Goal: Task Accomplishment & Management: Use online tool/utility

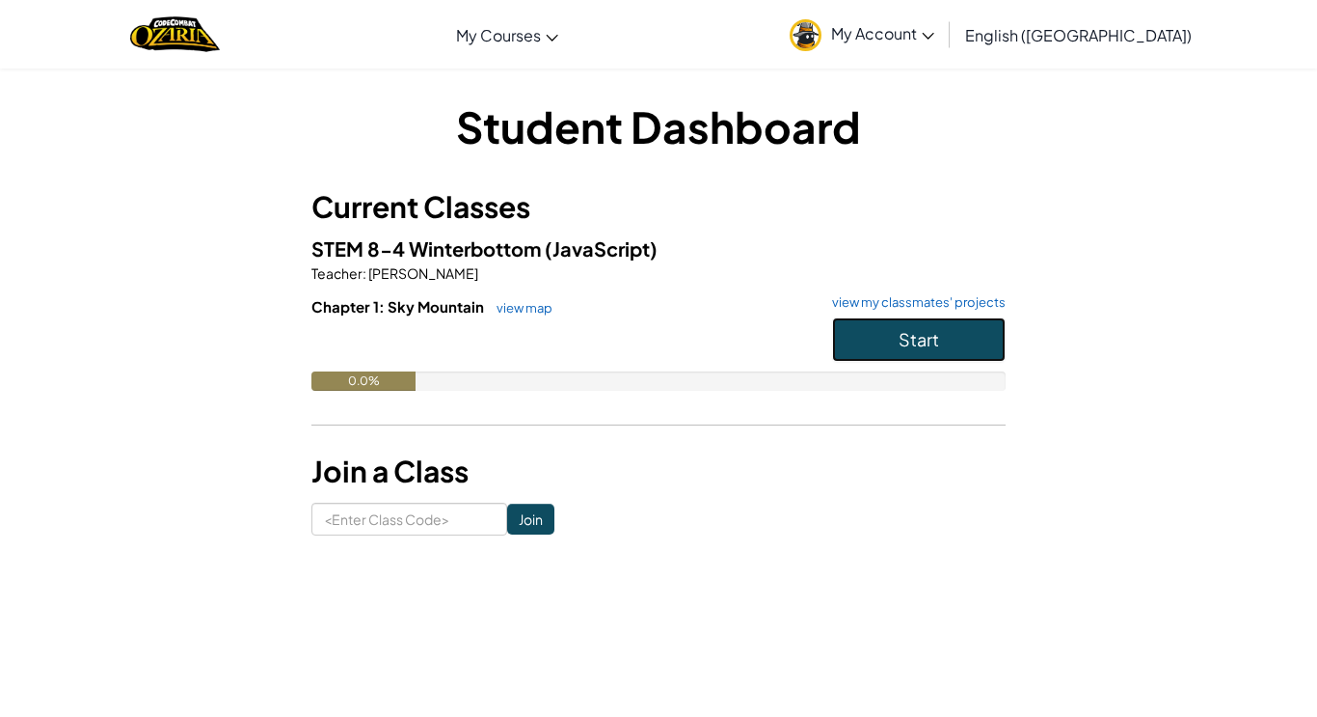
click at [891, 329] on button "Start" at bounding box center [919, 339] width 174 height 44
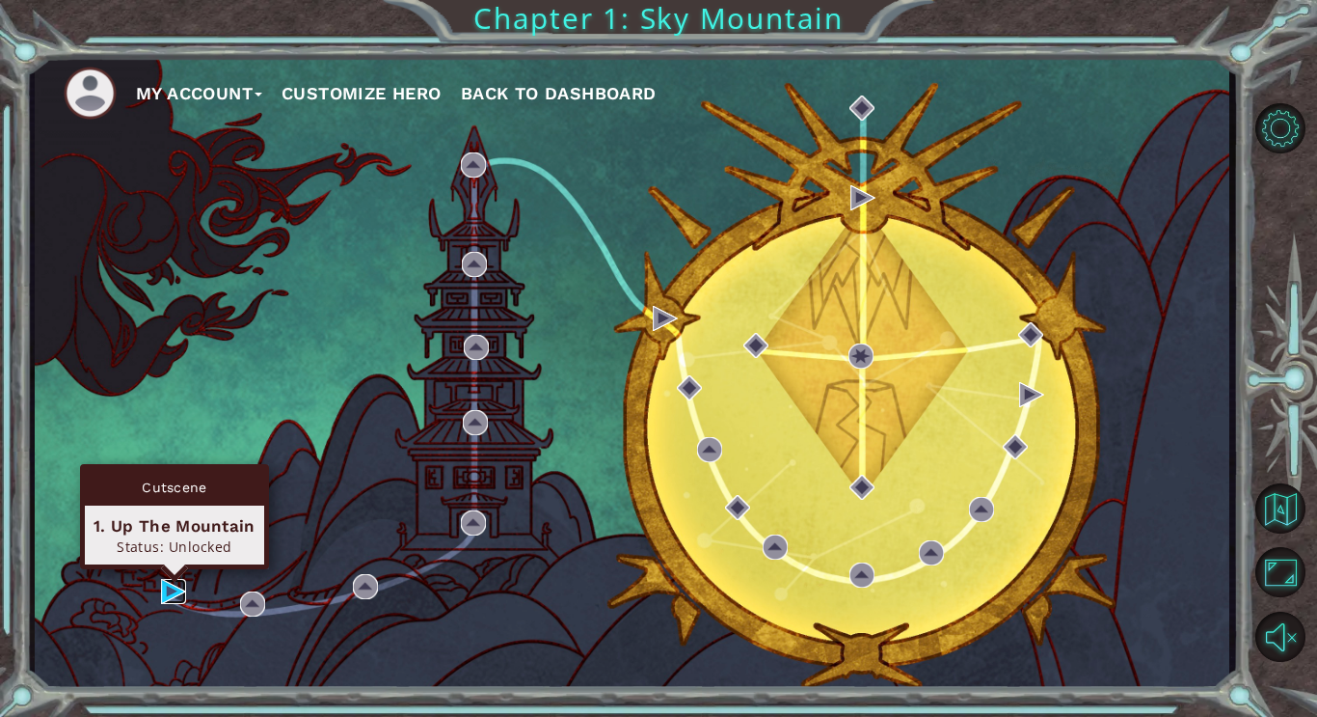
click at [164, 595] on img at bounding box center [173, 591] width 25 height 25
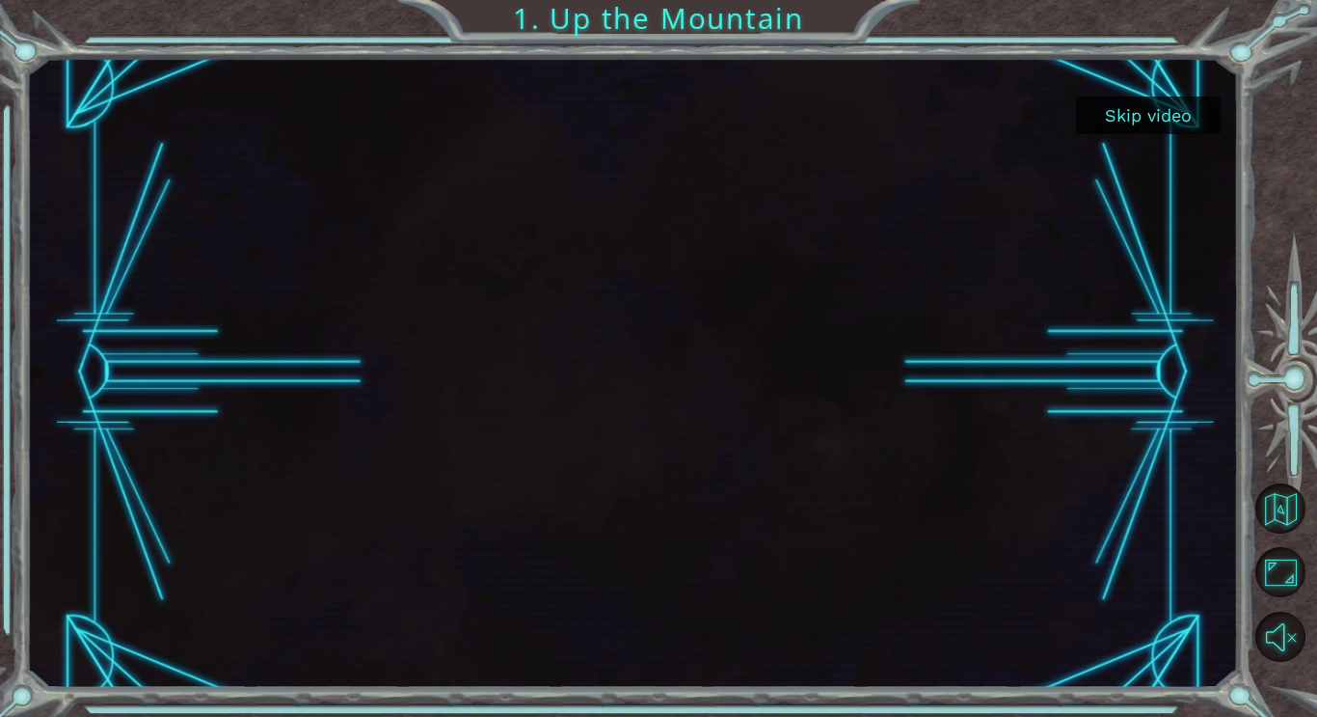
click at [1146, 118] on button "Skip video" at bounding box center [1148, 115] width 145 height 38
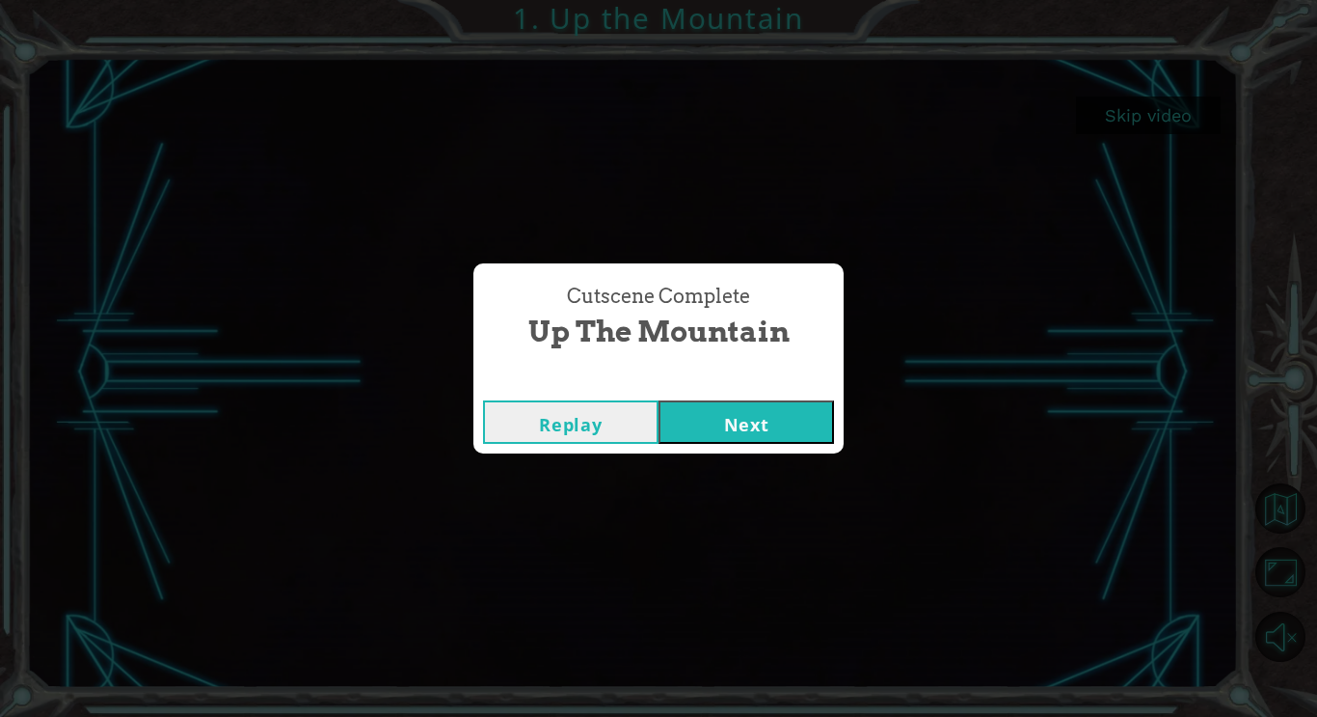
click at [726, 415] on button "Next" at bounding box center [747, 421] width 176 height 43
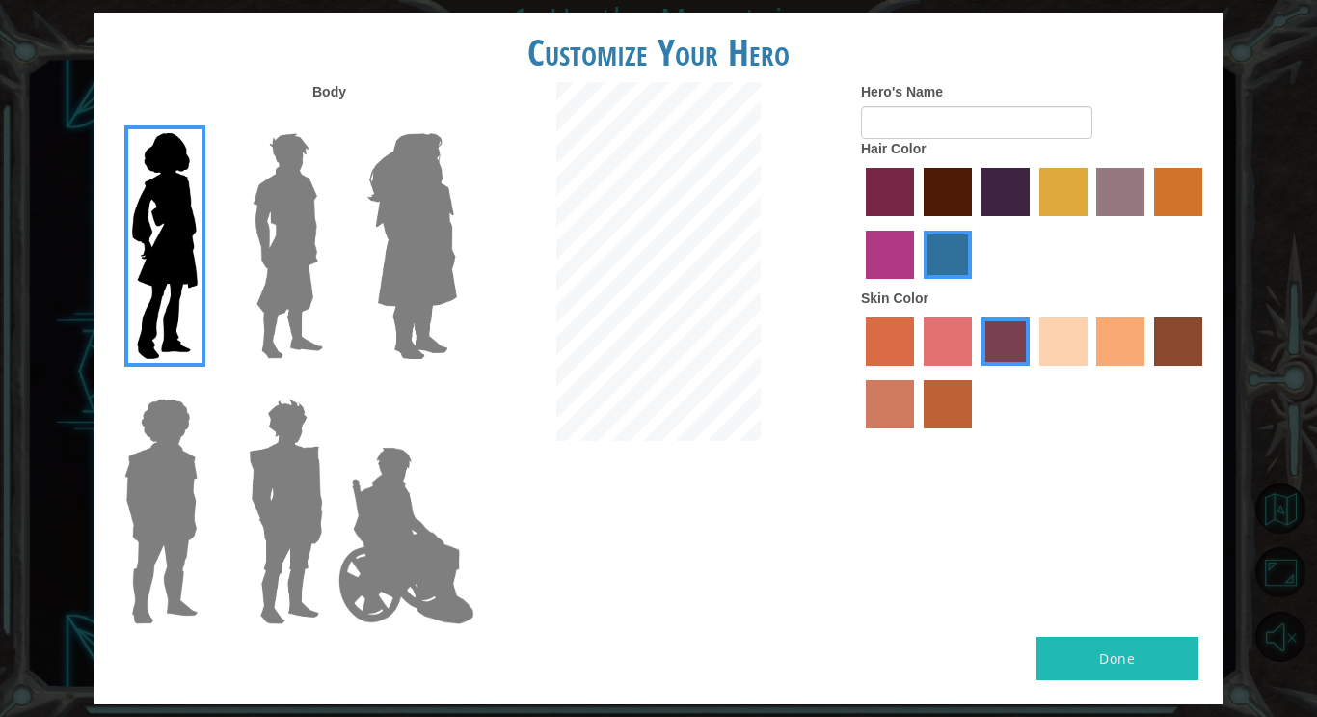
click at [387, 253] on img at bounding box center [412, 245] width 105 height 241
click at [456, 121] on input "Hero Amethyst" at bounding box center [456, 121] width 0 height 0
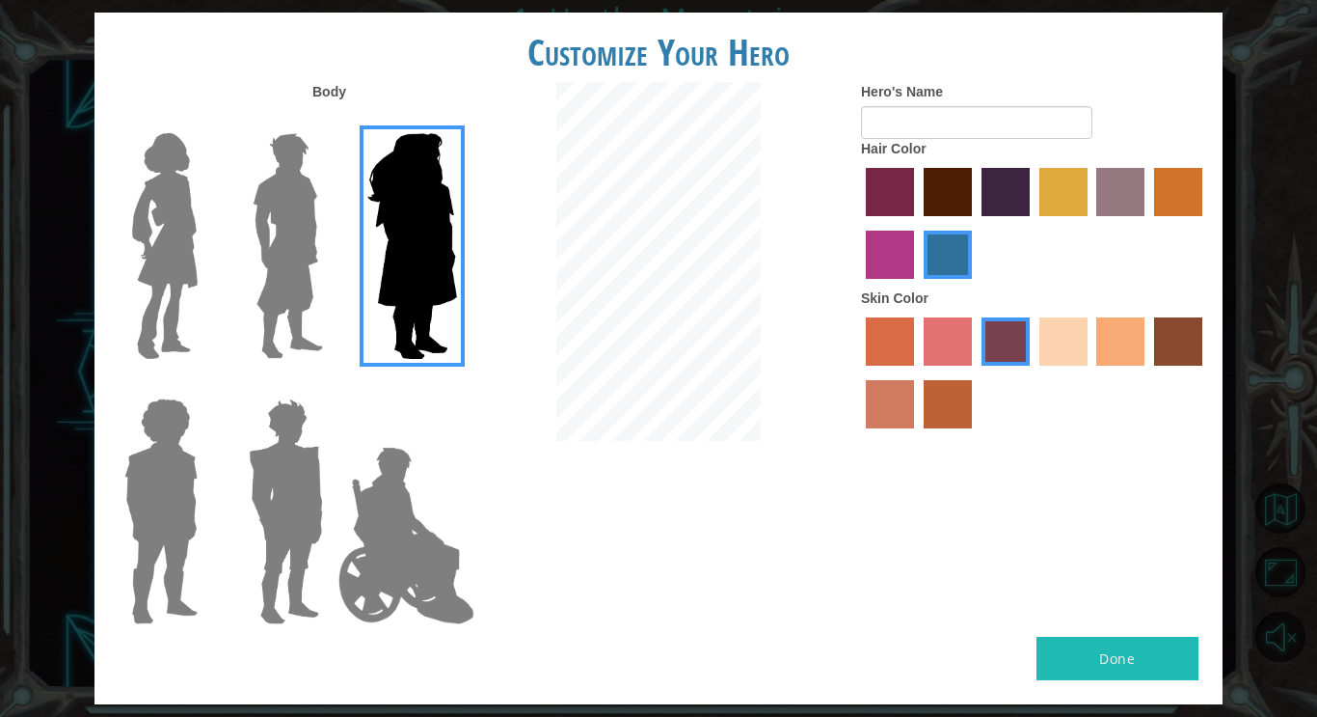
click at [165, 224] on img at bounding box center [164, 245] width 81 height 241
click at [205, 121] on input "Hero Connie" at bounding box center [205, 121] width 0 height 0
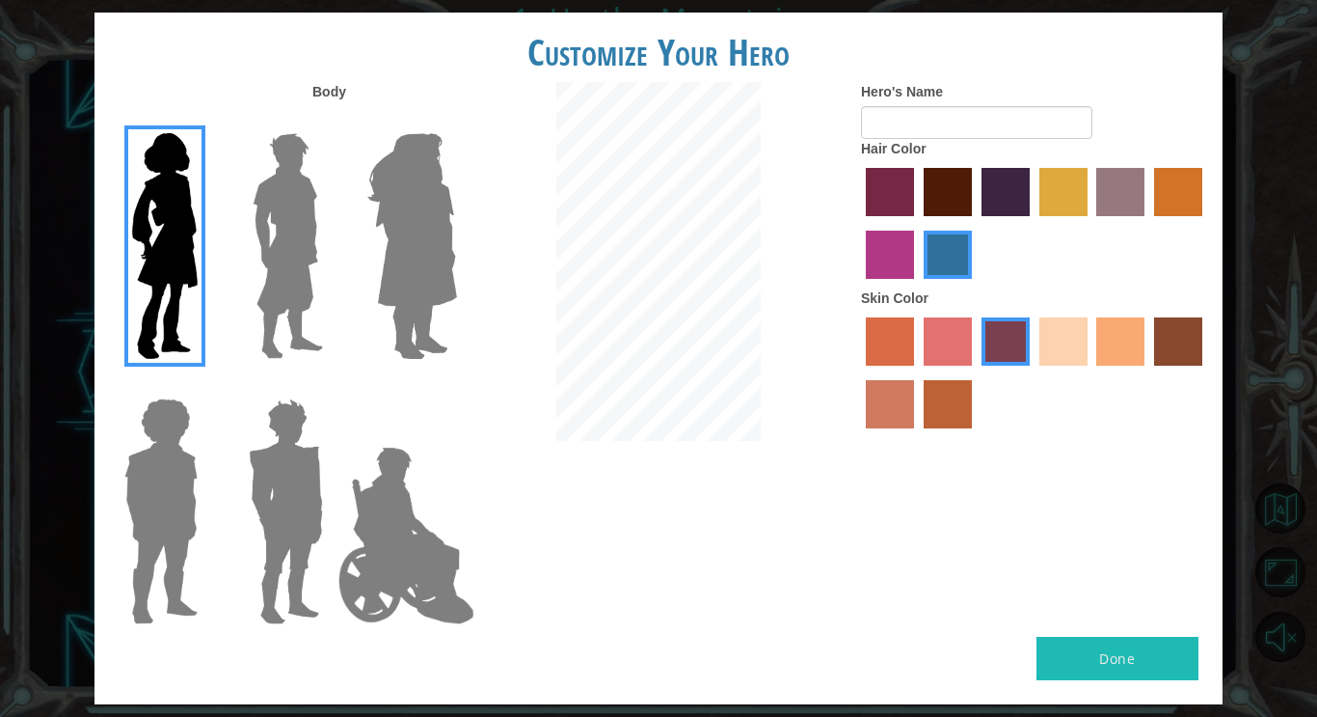
click at [127, 221] on img at bounding box center [164, 245] width 81 height 241
click at [205, 121] on input "Hero Connie" at bounding box center [205, 121] width 0 height 0
click at [937, 320] on label "froly skin color" at bounding box center [948, 341] width 48 height 48
click at [917, 372] on input "froly skin color" at bounding box center [917, 372] width 0 height 0
click at [1059, 357] on label "sandy beach skin color" at bounding box center [1064, 341] width 48 height 48
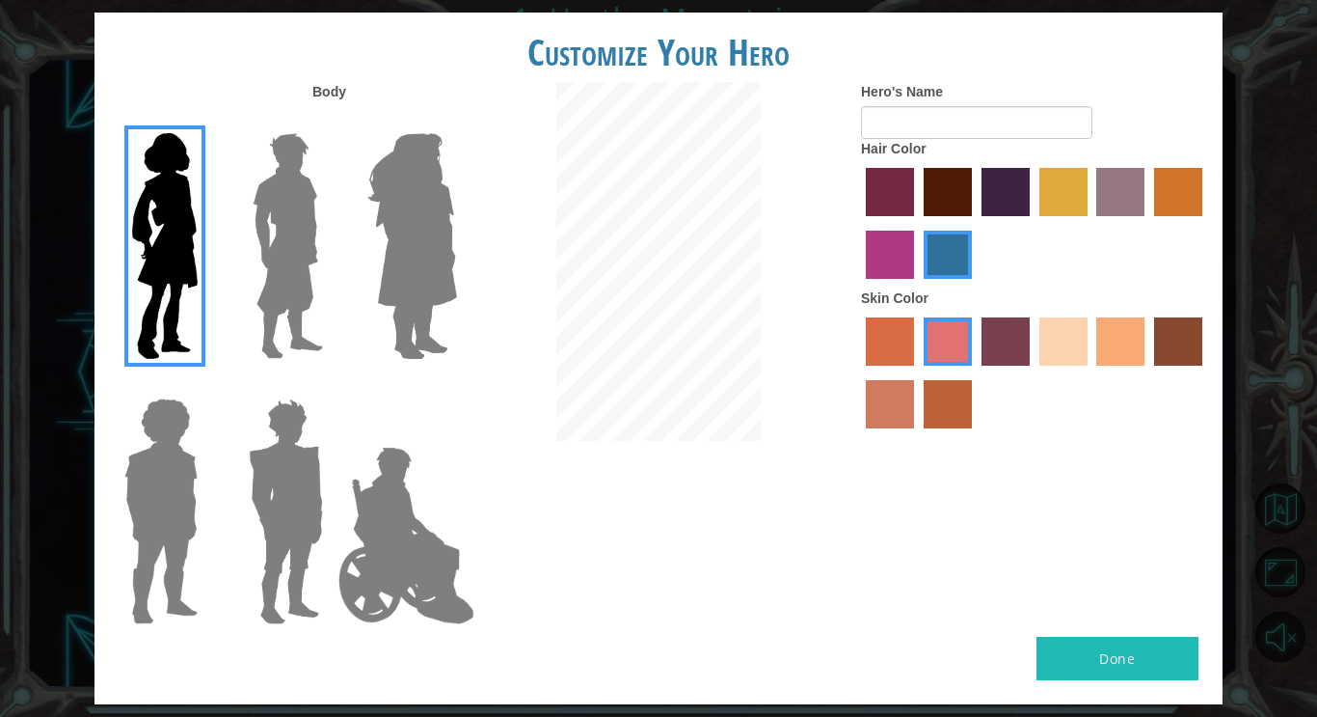
click at [1033, 372] on input "sandy beach skin color" at bounding box center [1033, 372] width 0 height 0
click at [1113, 348] on label "tacao skin color" at bounding box center [1120, 341] width 48 height 48
click at [1091, 372] on input "tacao skin color" at bounding box center [1091, 372] width 0 height 0
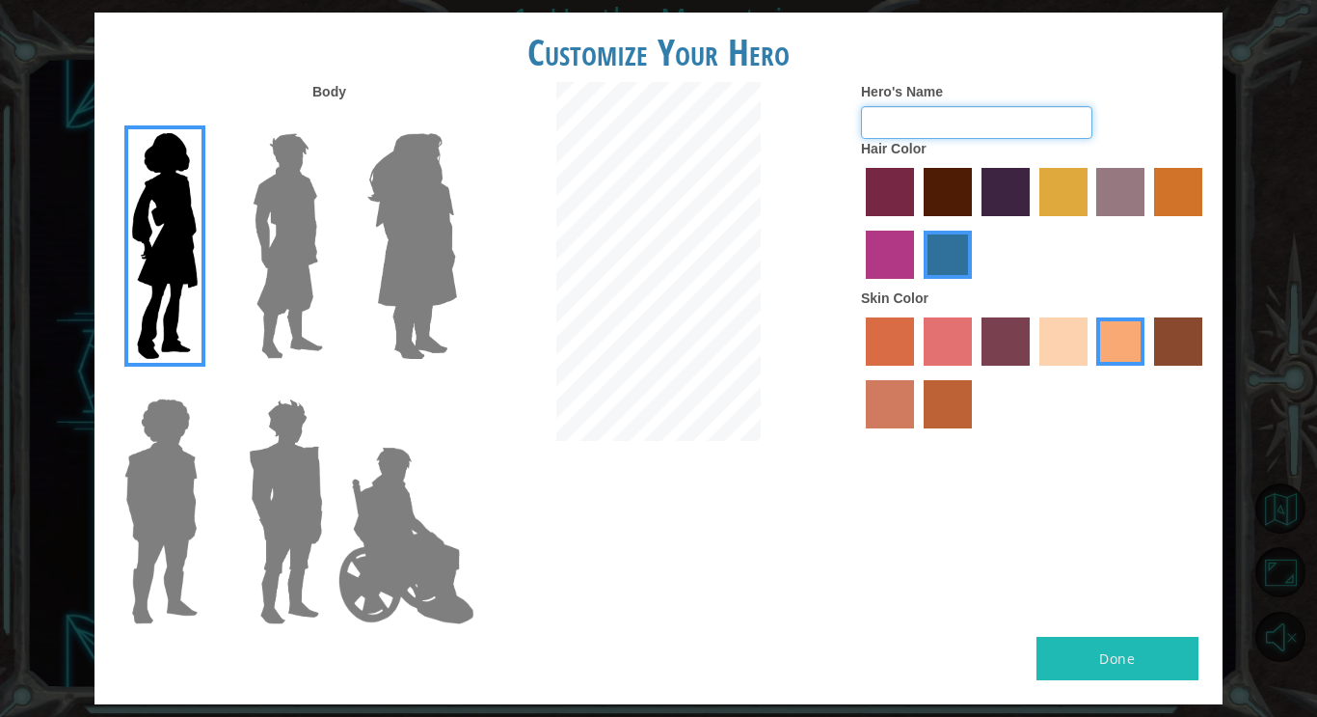
click at [920, 126] on input "Hero's Name" at bounding box center [976, 122] width 231 height 33
click at [893, 244] on label "medium red violet hair color" at bounding box center [890, 254] width 48 height 48
click at [1205, 223] on input "medium red violet hair color" at bounding box center [1205, 223] width 0 height 0
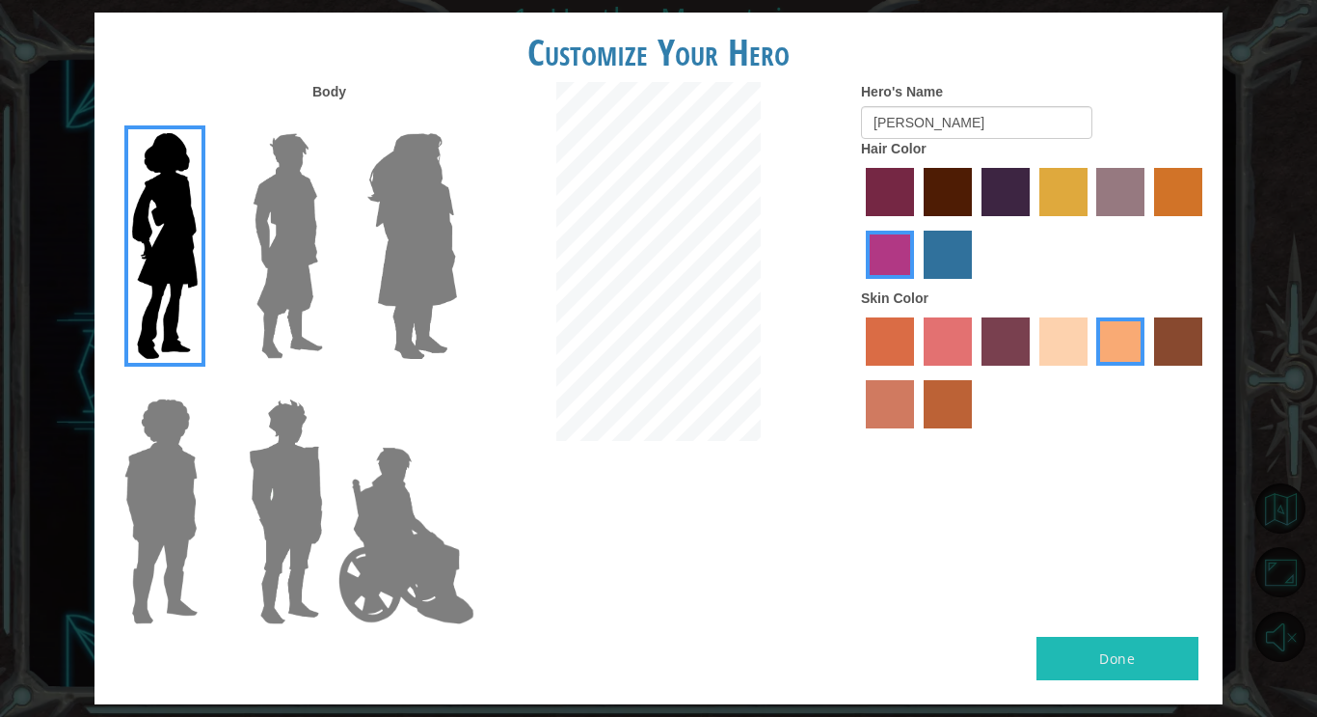
click at [1066, 204] on label "tulip tree hair color" at bounding box center [1064, 192] width 48 height 48
click at [1033, 223] on input "tulip tree hair color" at bounding box center [1033, 223] width 0 height 0
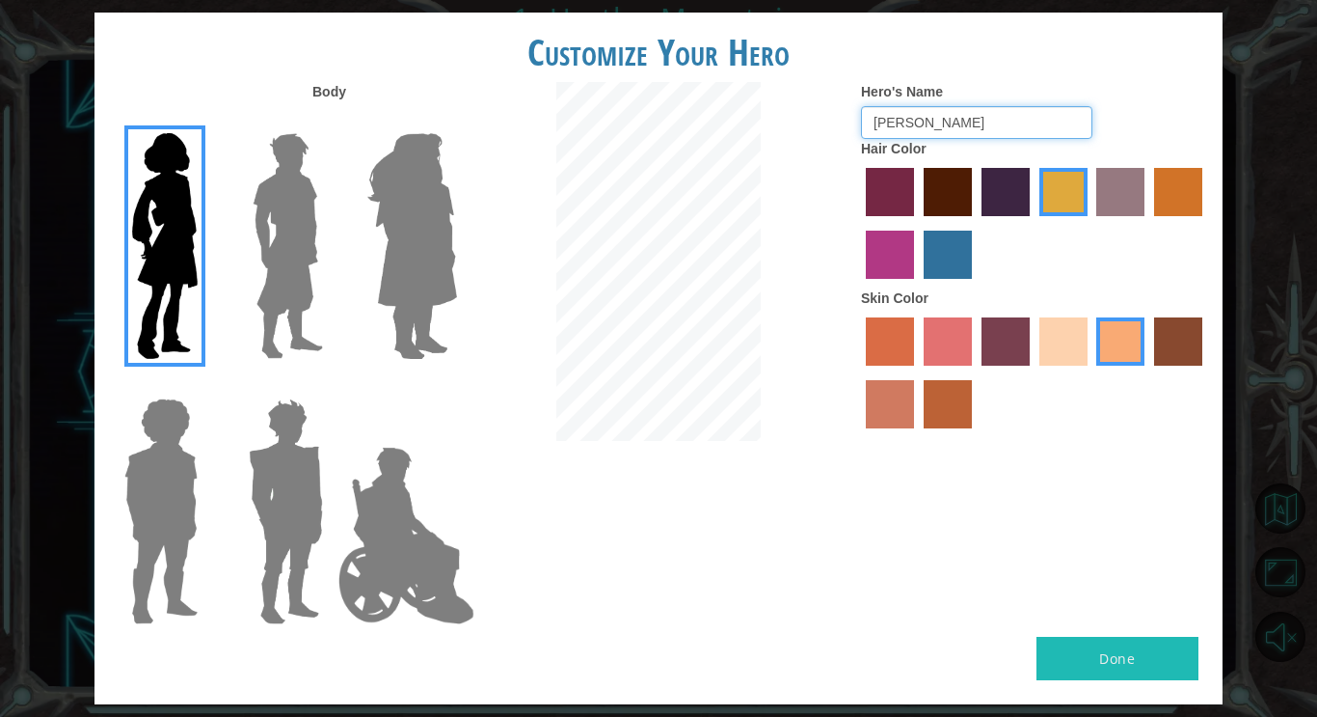
drag, startPoint x: 983, startPoint y: 129, endPoint x: 807, endPoint y: 107, distance: 176.9
click at [807, 107] on div "Body Hero's Name [PERSON_NAME] Hair Color Skin Color" at bounding box center [659, 359] width 1128 height 555
type input "s"
click at [974, 134] on input "Hero's Name" at bounding box center [976, 122] width 231 height 33
type input "s"
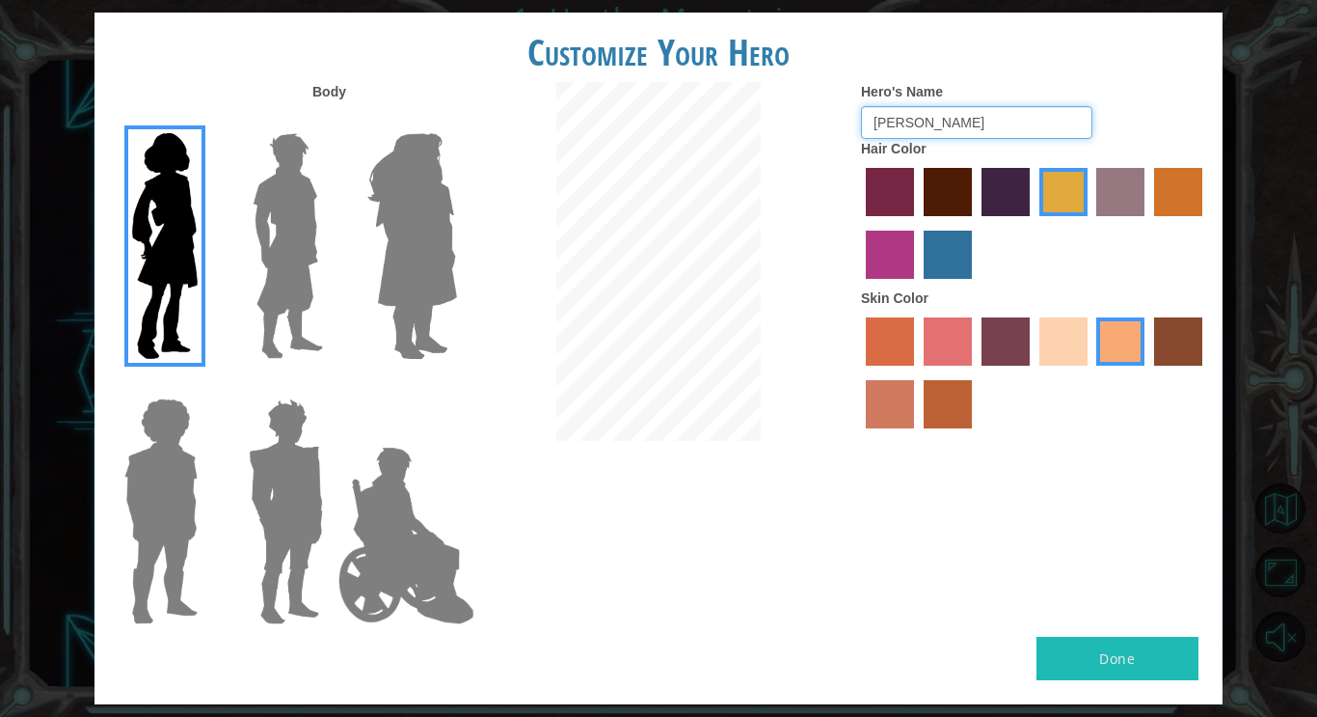
type input "[PERSON_NAME]"
click at [1149, 657] on button "Done" at bounding box center [1118, 657] width 162 height 43
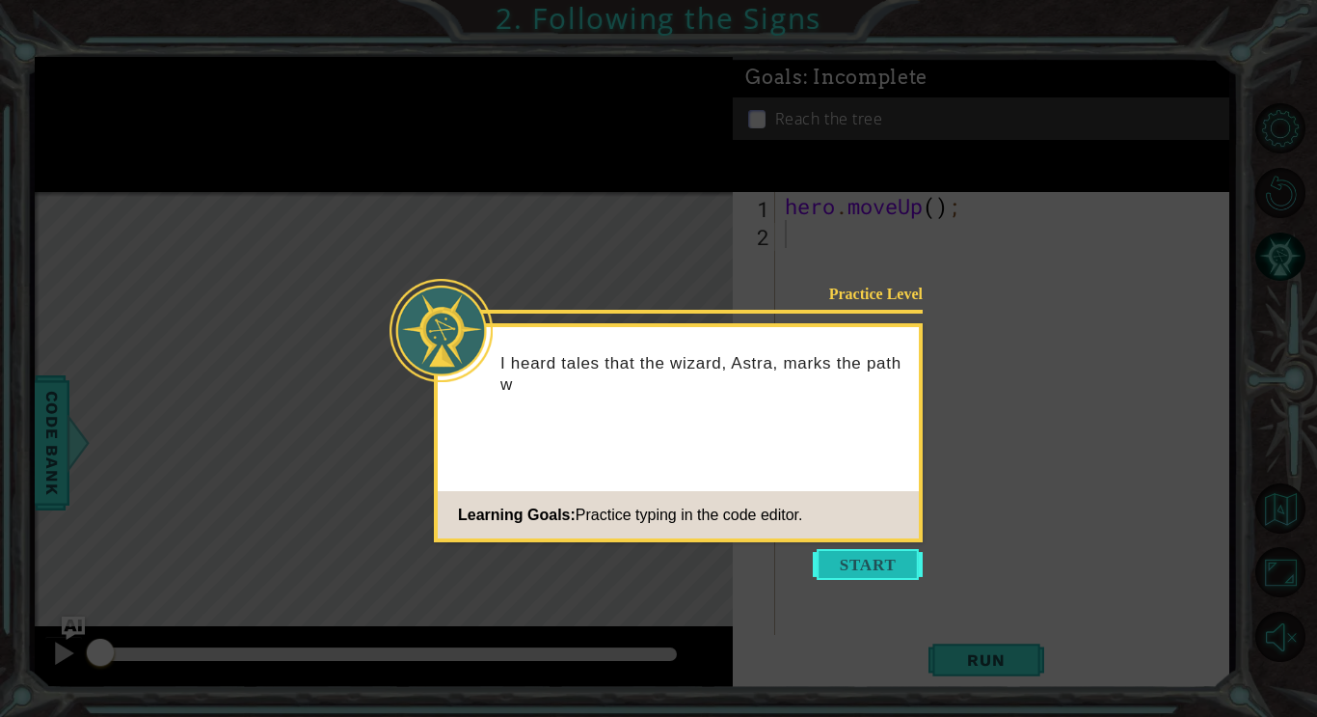
click at [879, 569] on button "Start" at bounding box center [868, 564] width 110 height 31
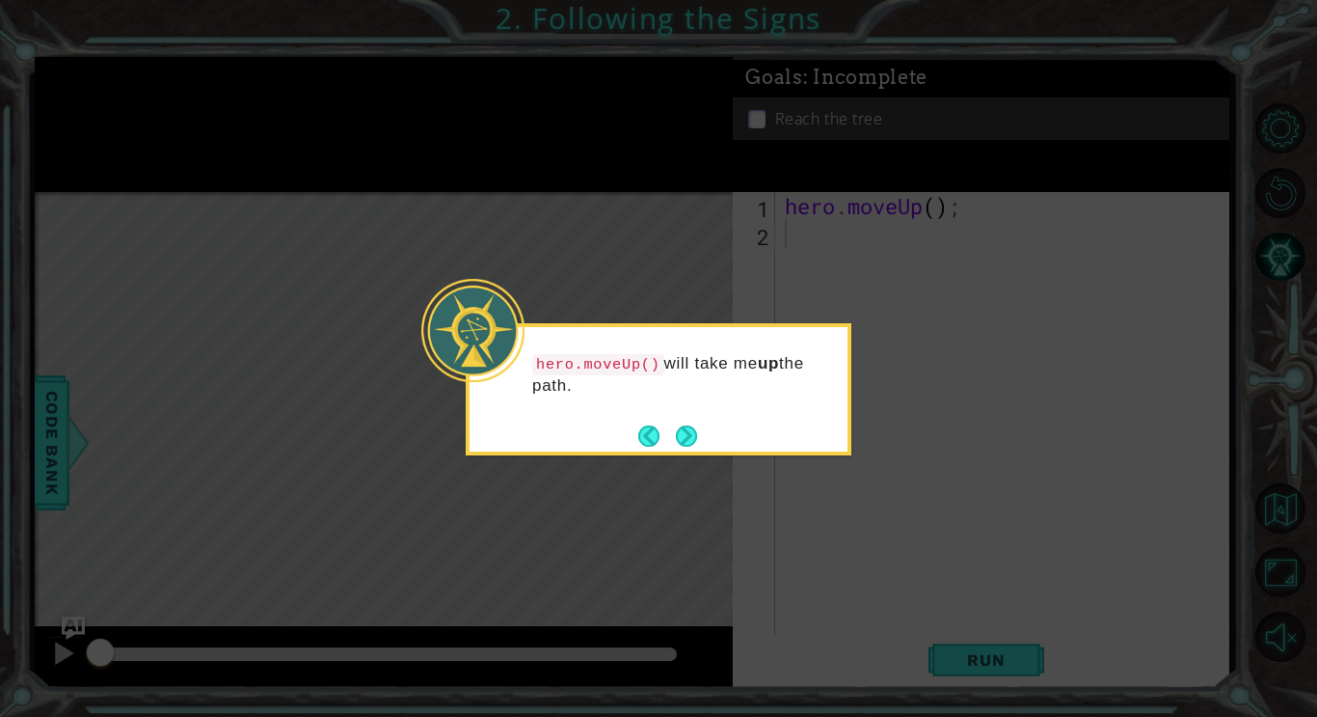
click at [841, 418] on div "hero.moveUp() will take me up the path." at bounding box center [659, 384] width 378 height 98
click at [680, 443] on button "Next" at bounding box center [686, 435] width 21 height 21
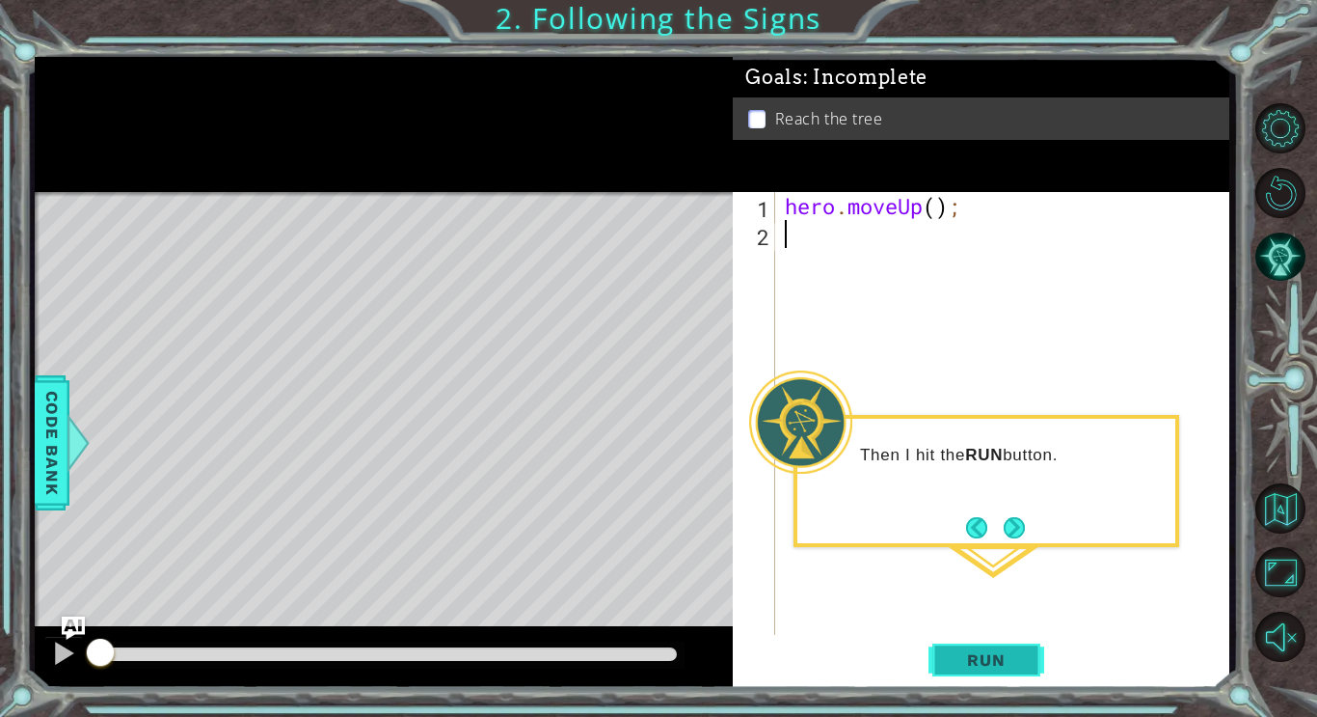
click at [995, 650] on span "Run" at bounding box center [986, 659] width 76 height 19
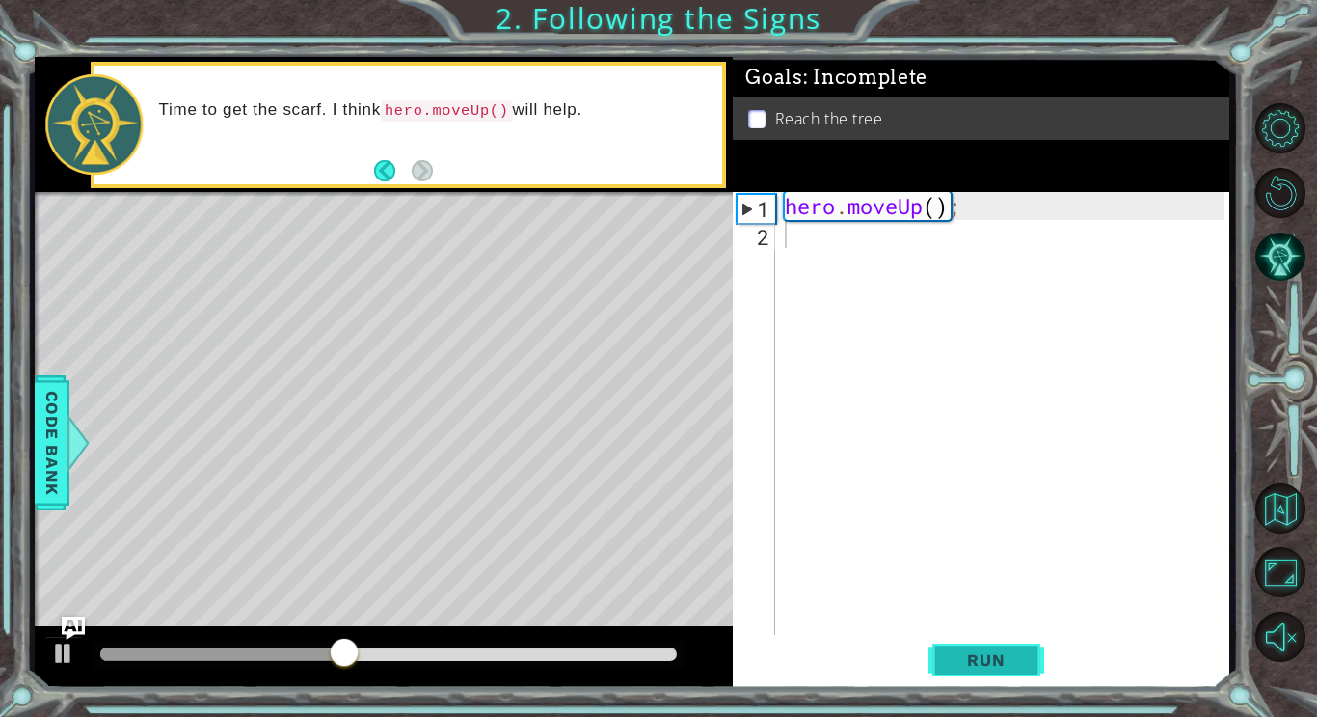
click at [1004, 653] on span "Run" at bounding box center [986, 659] width 76 height 19
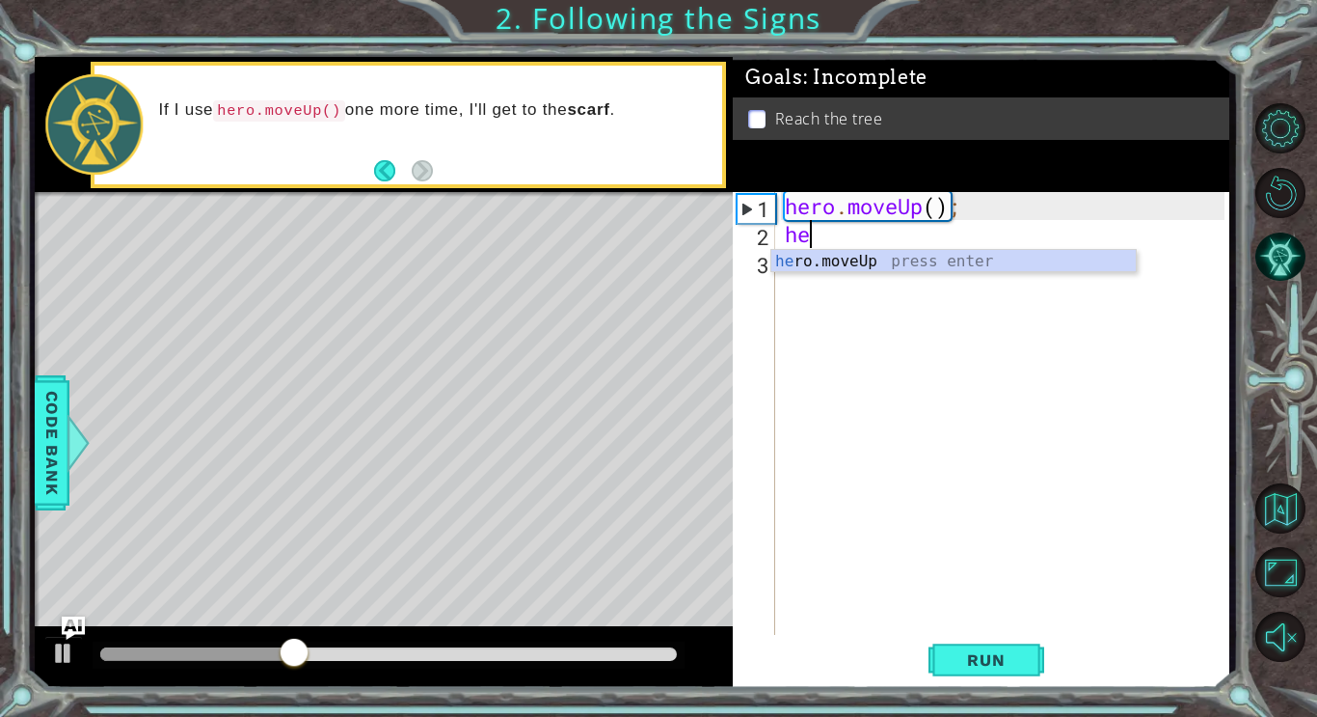
type textarea "her"
click at [948, 270] on div "her o.moveUp press enter" at bounding box center [953, 284] width 365 height 69
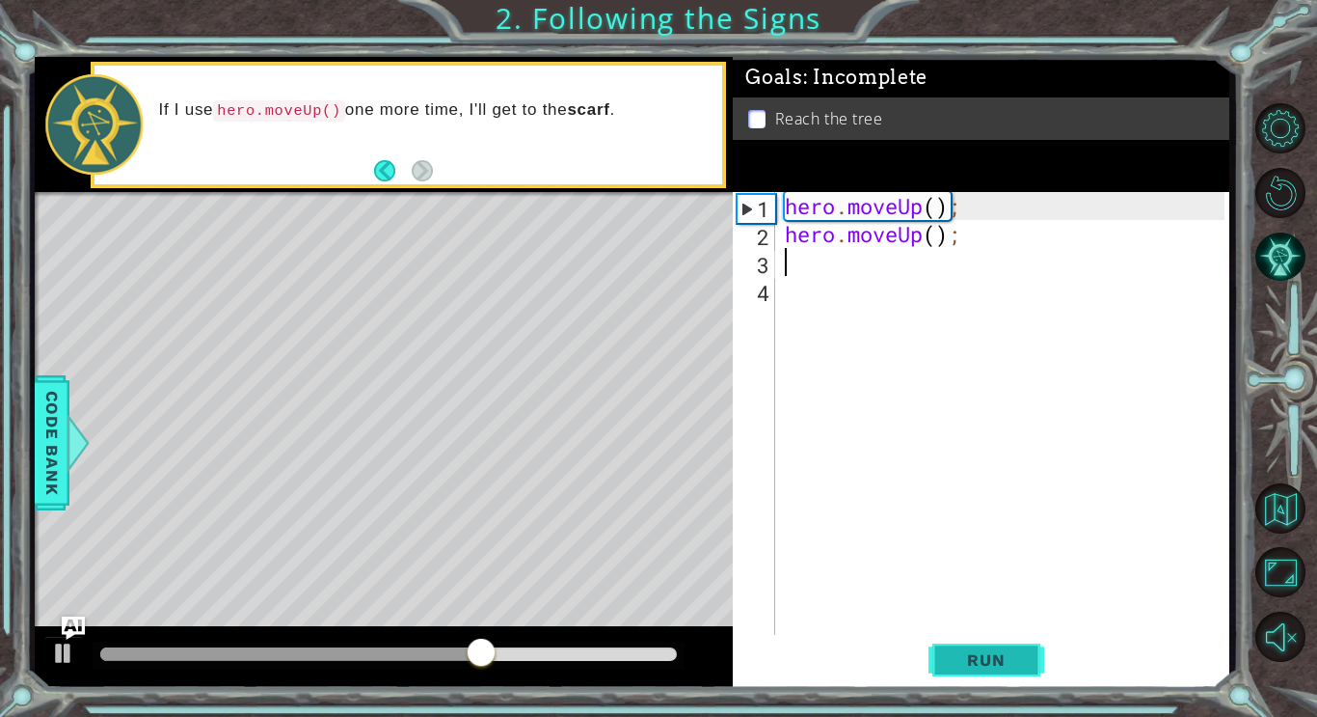
click at [1019, 665] on span "Run" at bounding box center [986, 659] width 76 height 19
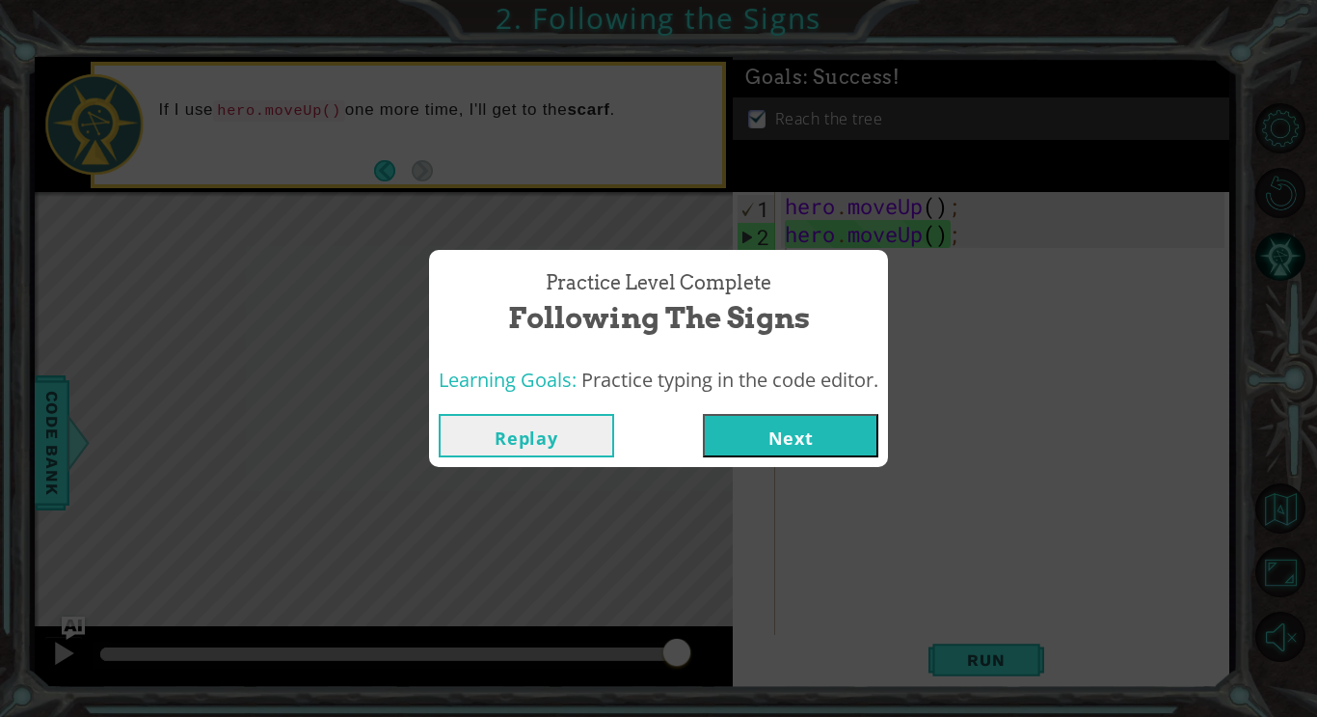
click at [859, 440] on button "Next" at bounding box center [791, 435] width 176 height 43
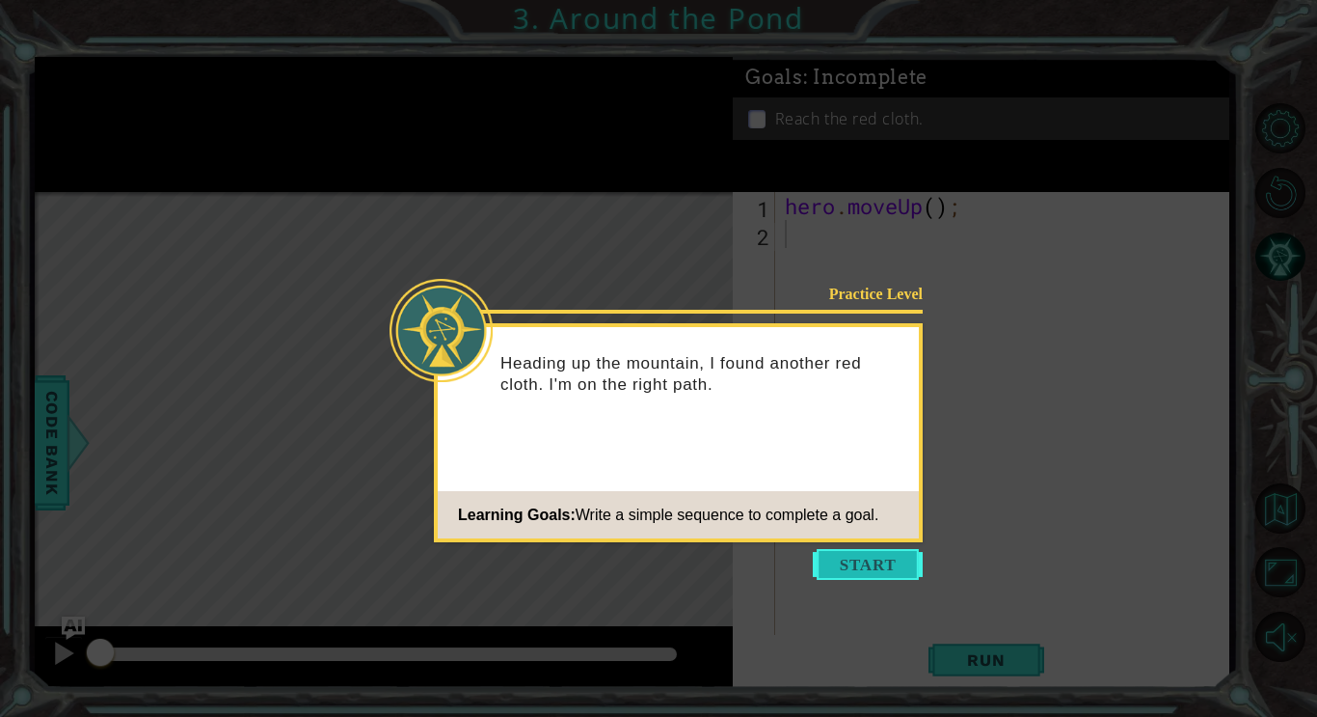
click at [903, 558] on button "Start" at bounding box center [868, 564] width 110 height 31
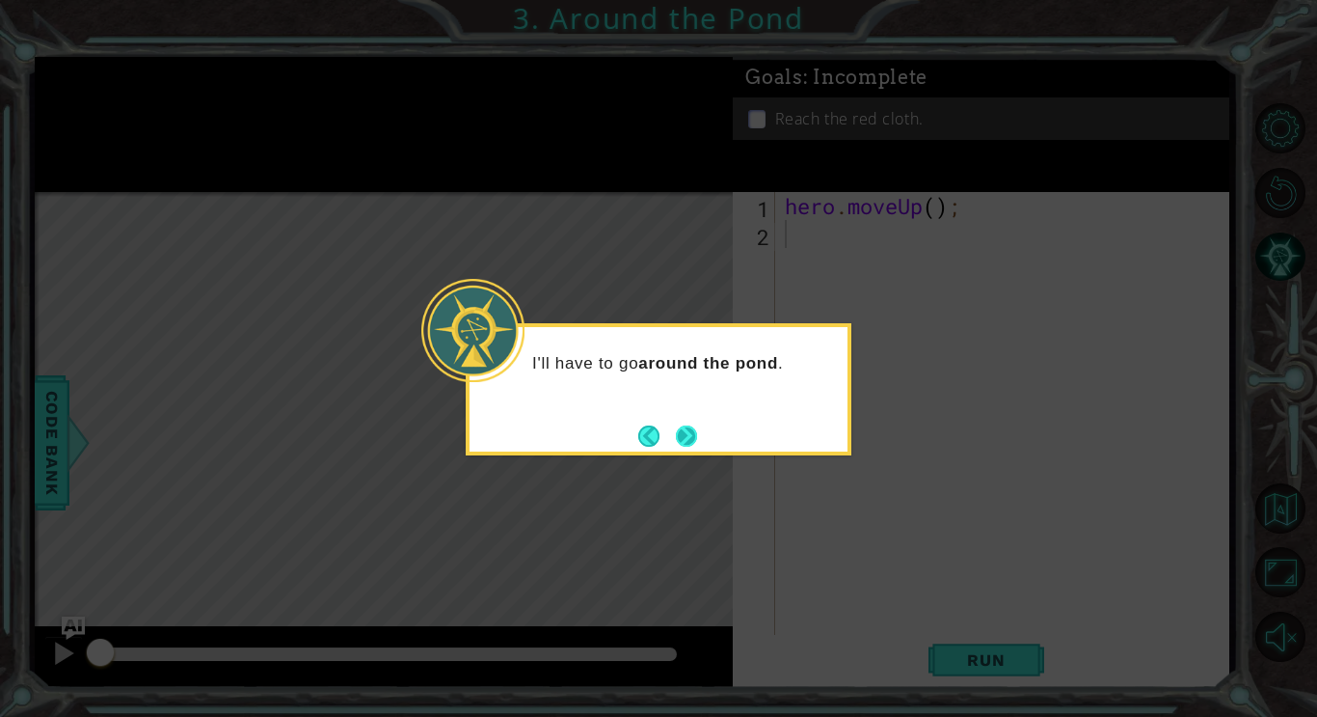
click at [691, 439] on button "Next" at bounding box center [686, 435] width 21 height 21
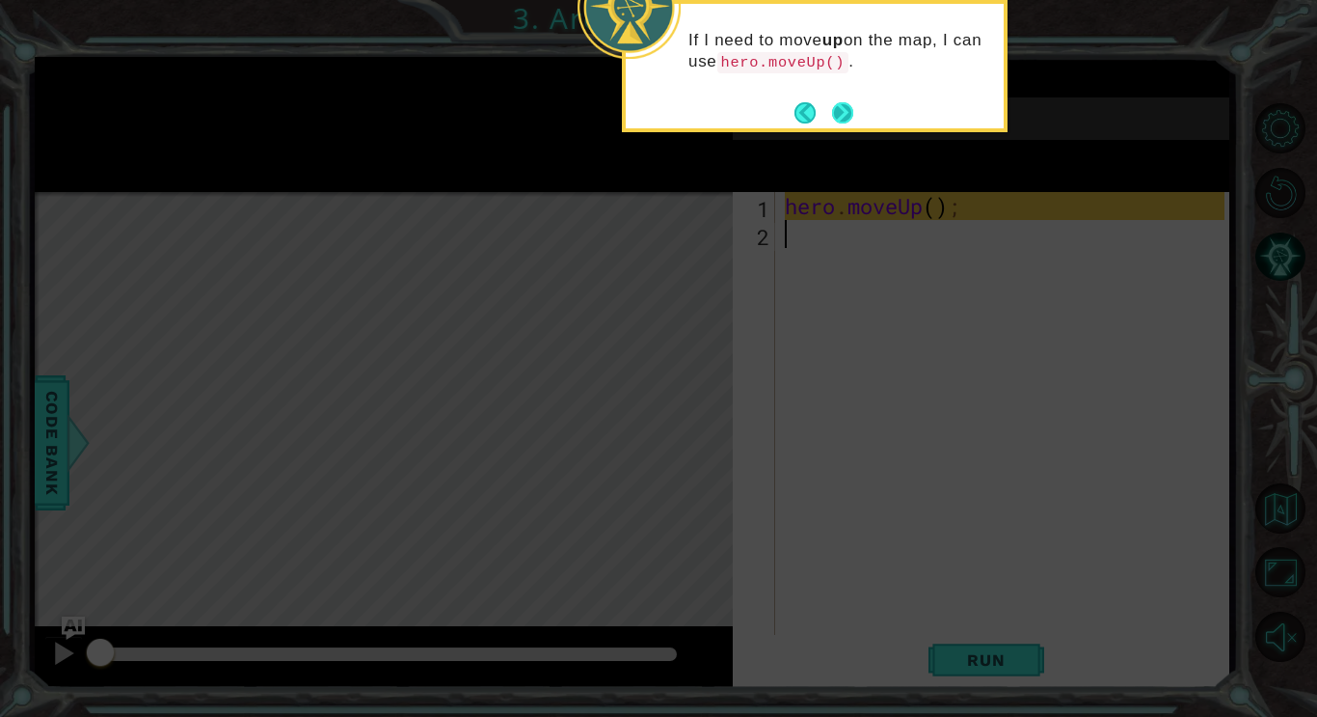
click at [839, 120] on button "Next" at bounding box center [842, 112] width 21 height 21
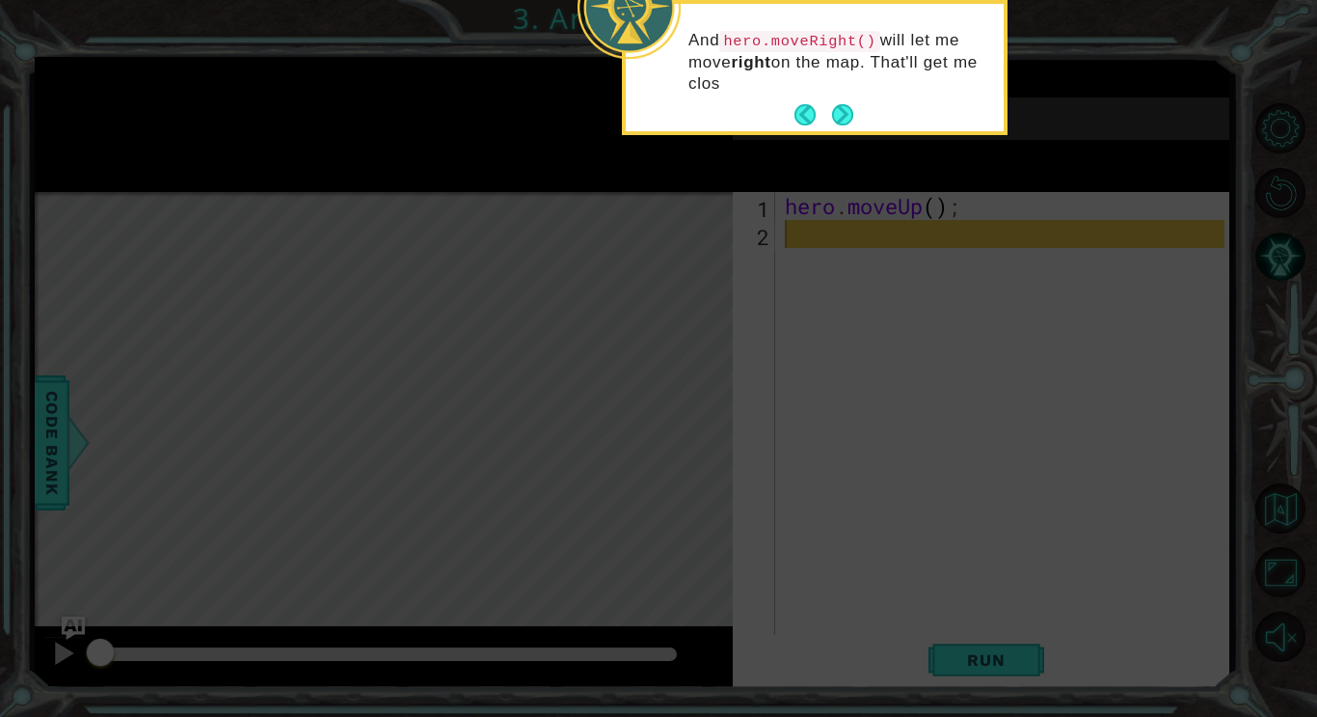
click at [839, 120] on button "Next" at bounding box center [842, 114] width 21 height 21
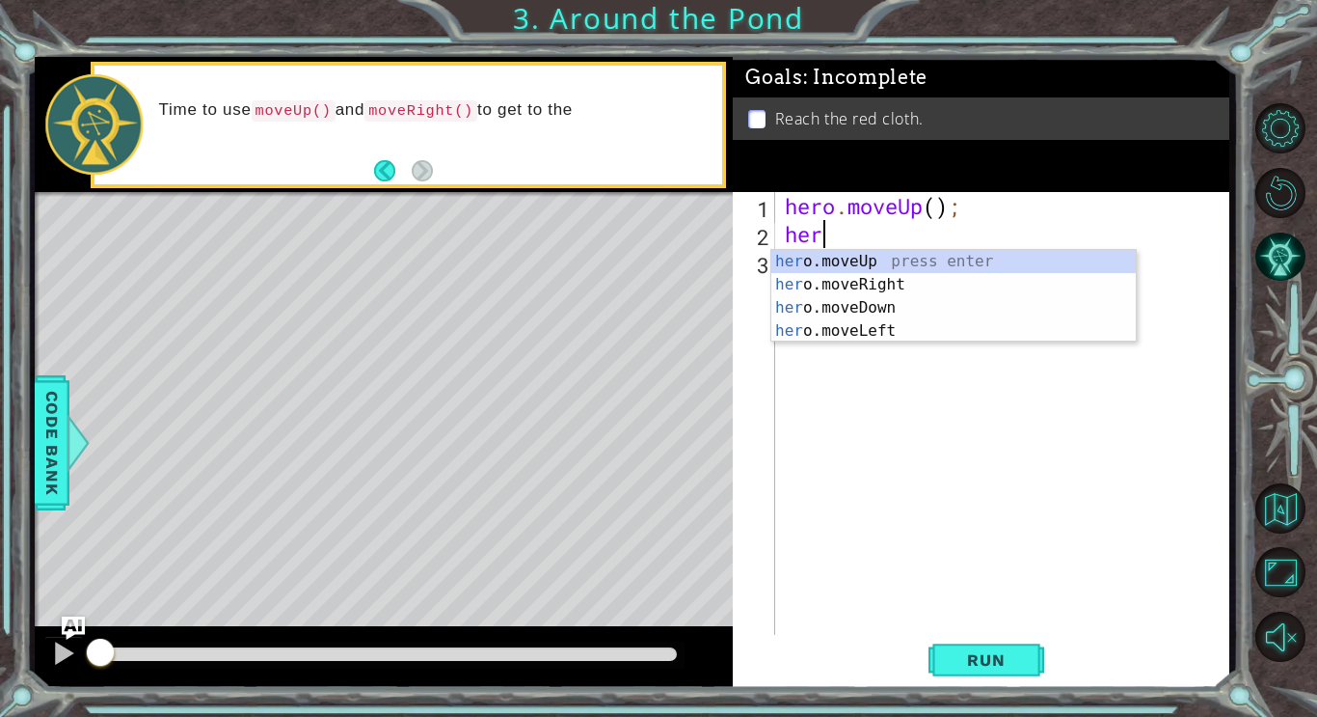
scroll to position [0, 1]
type textarea "hero"
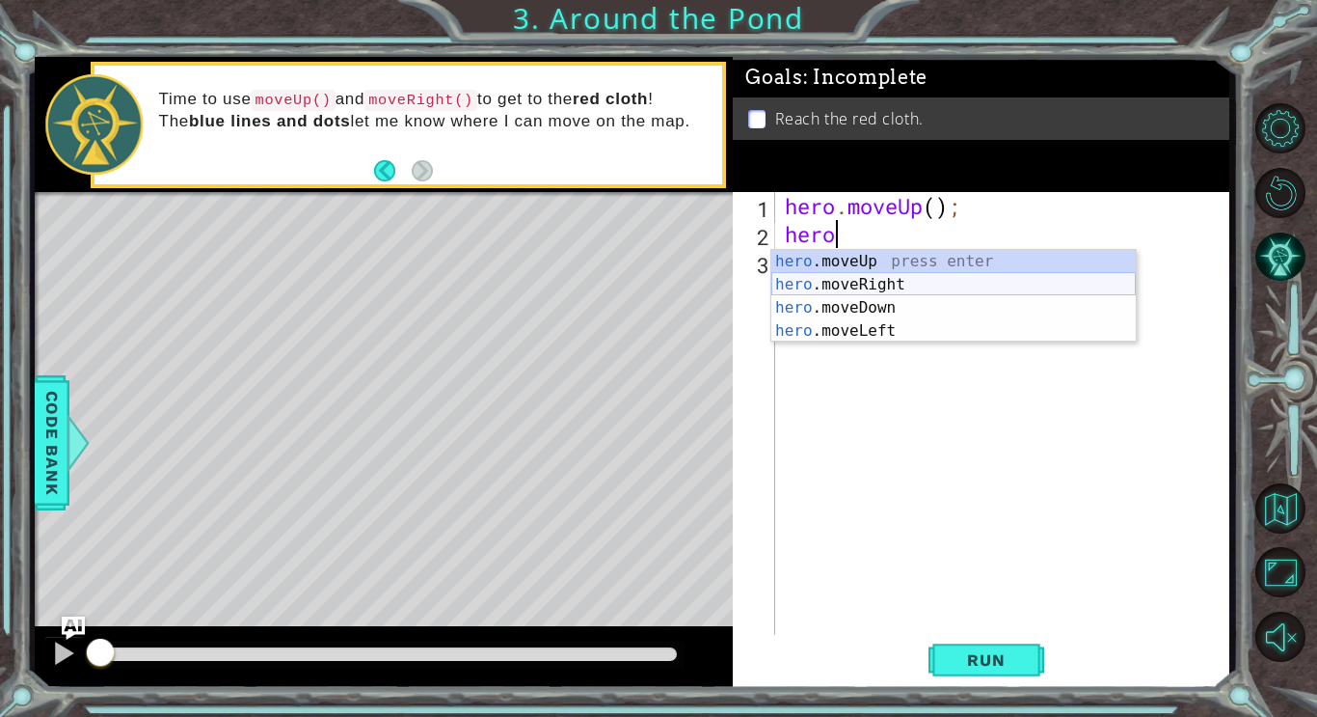
click at [874, 287] on div "hero .moveUp press enter hero .moveRight press enter hero .moveDown press enter…" at bounding box center [953, 319] width 365 height 139
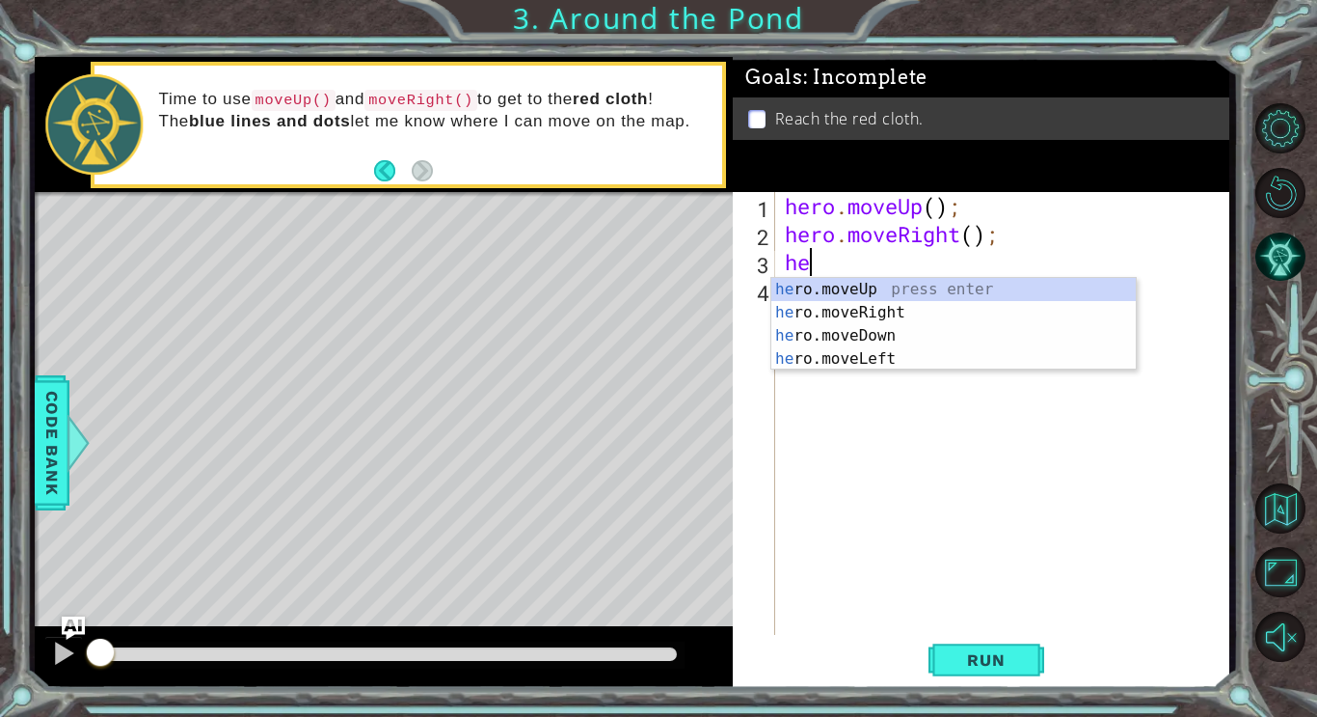
type textarea "her"
click at [866, 284] on div "her o.moveUp press enter her o.moveRight press enter her o.moveDown press enter…" at bounding box center [953, 347] width 365 height 139
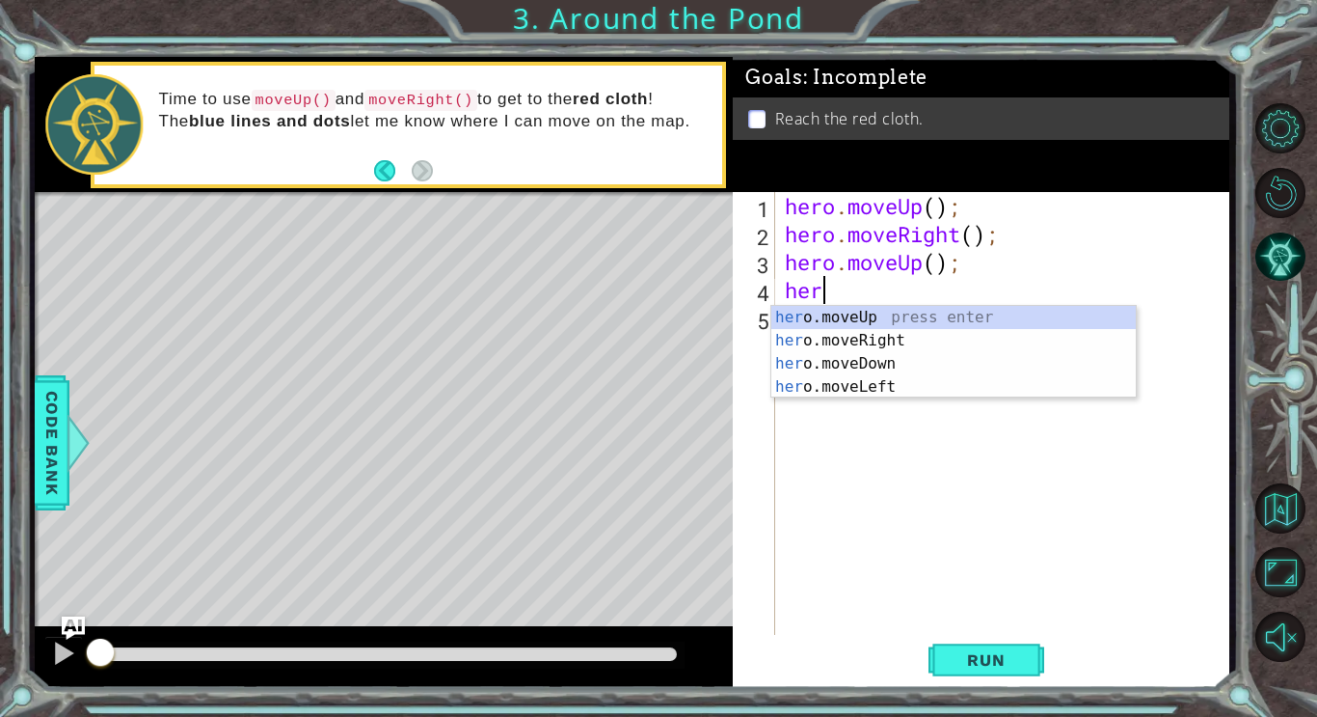
type textarea "hero"
click at [940, 315] on div "hero .moveUp press enter hero .moveRight press enter hero .moveDown press enter…" at bounding box center [953, 375] width 365 height 139
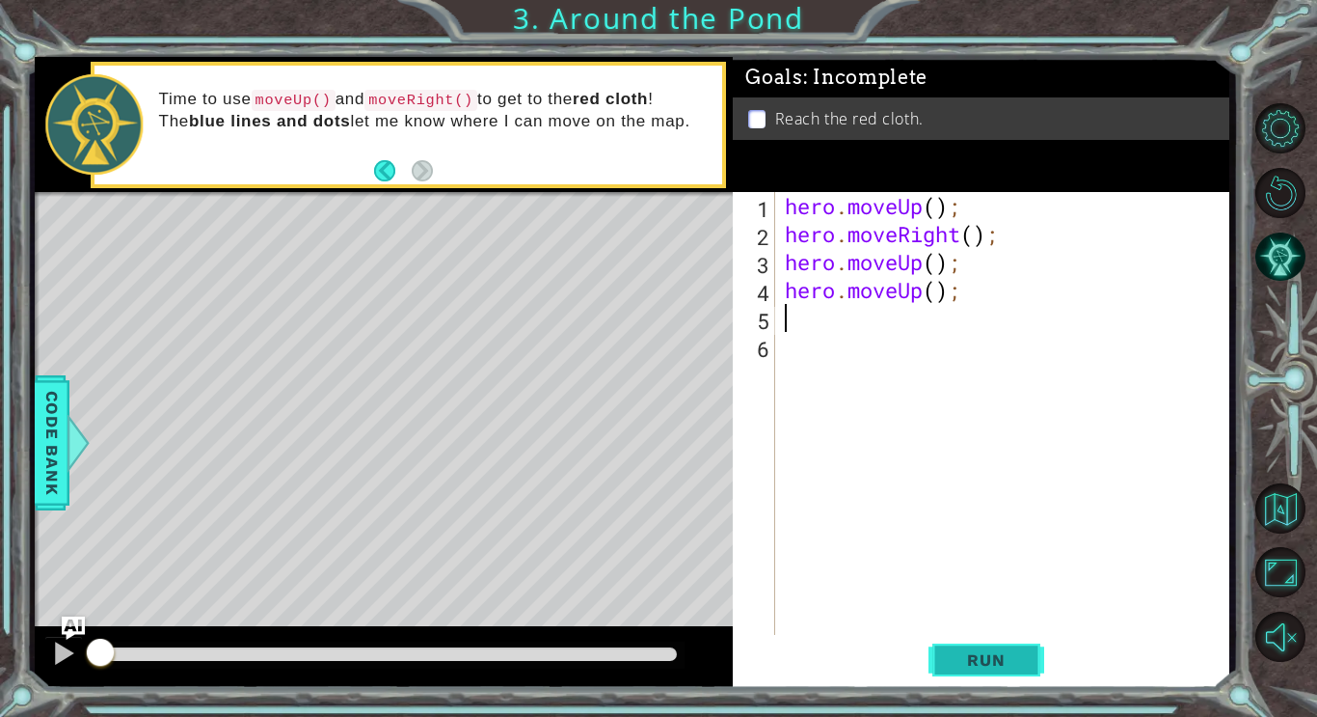
click at [990, 667] on span "Run" at bounding box center [986, 659] width 76 height 19
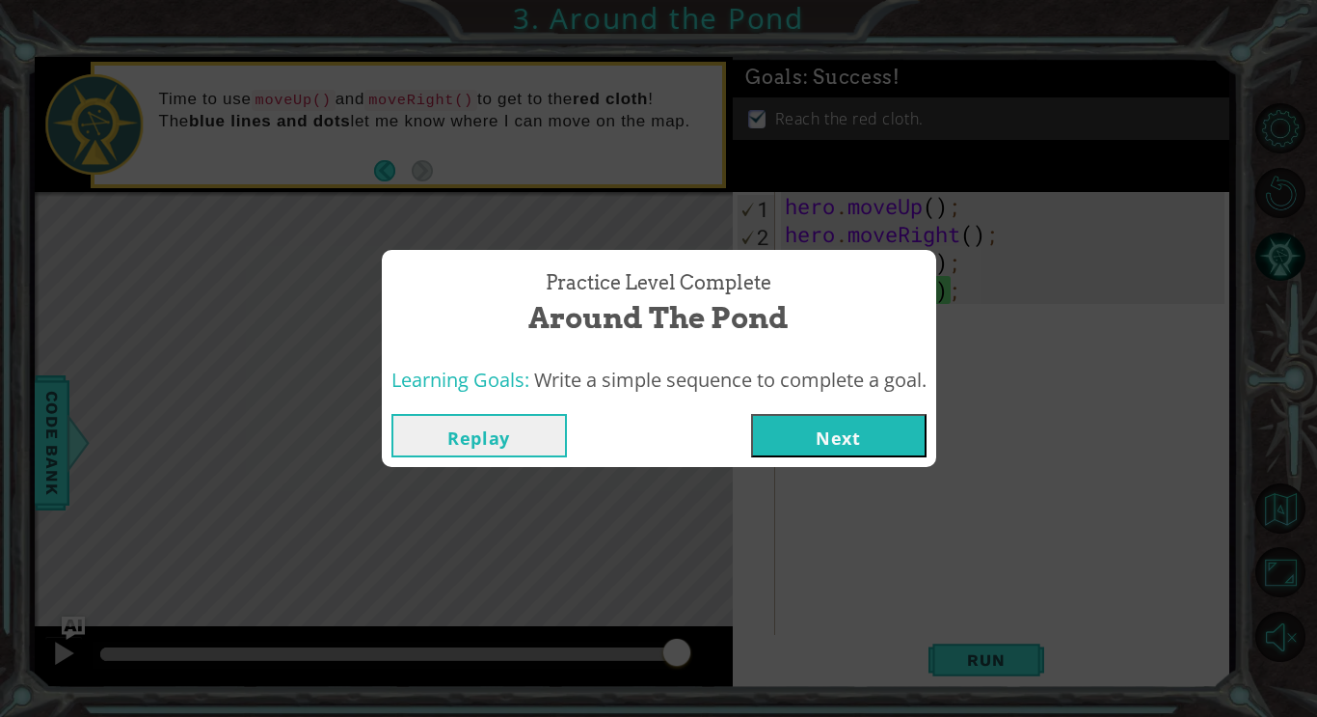
click at [865, 439] on button "Next" at bounding box center [839, 435] width 176 height 43
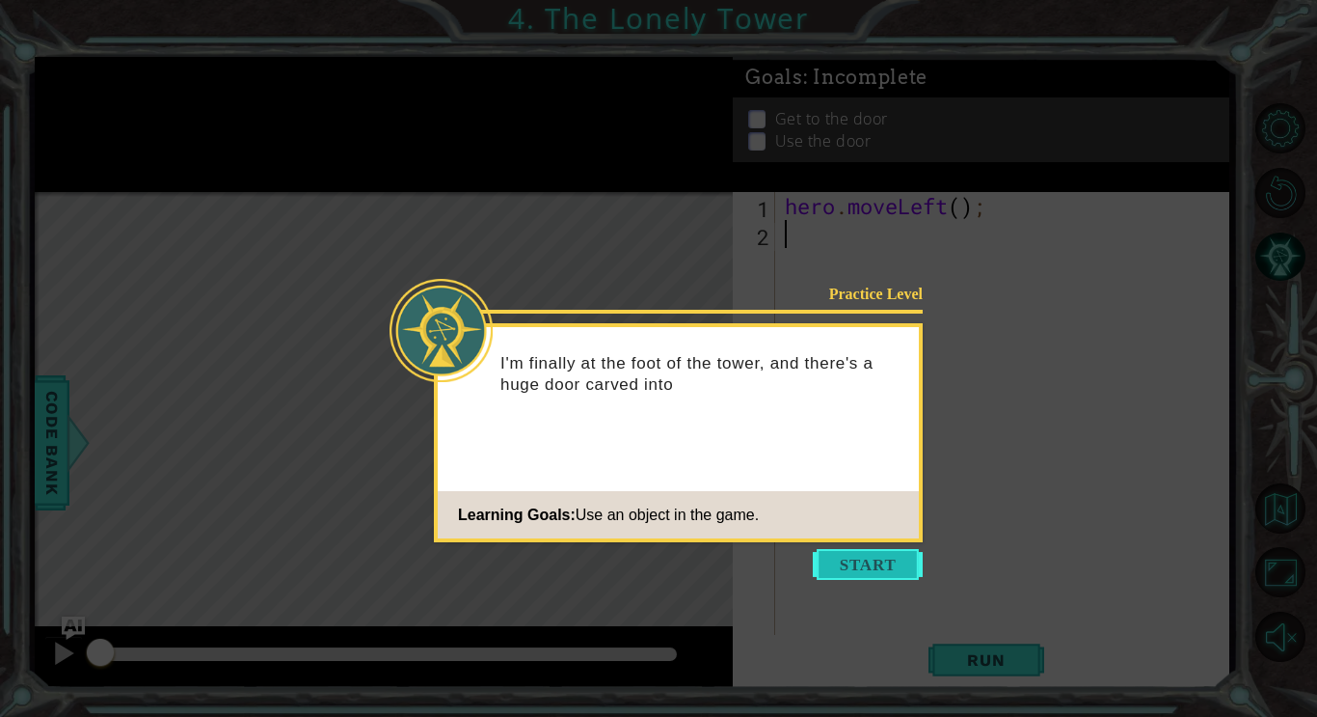
click at [892, 558] on button "Start" at bounding box center [868, 564] width 110 height 31
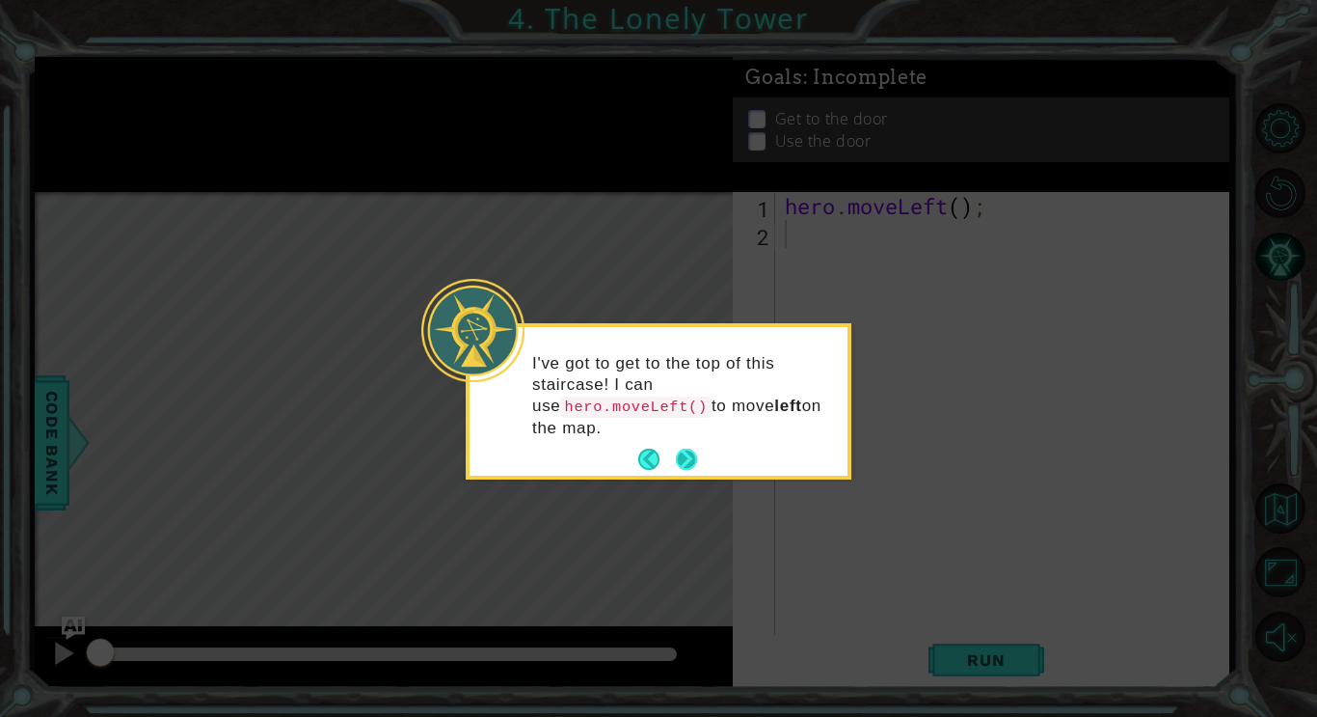
click at [697, 460] on button "Next" at bounding box center [686, 458] width 21 height 21
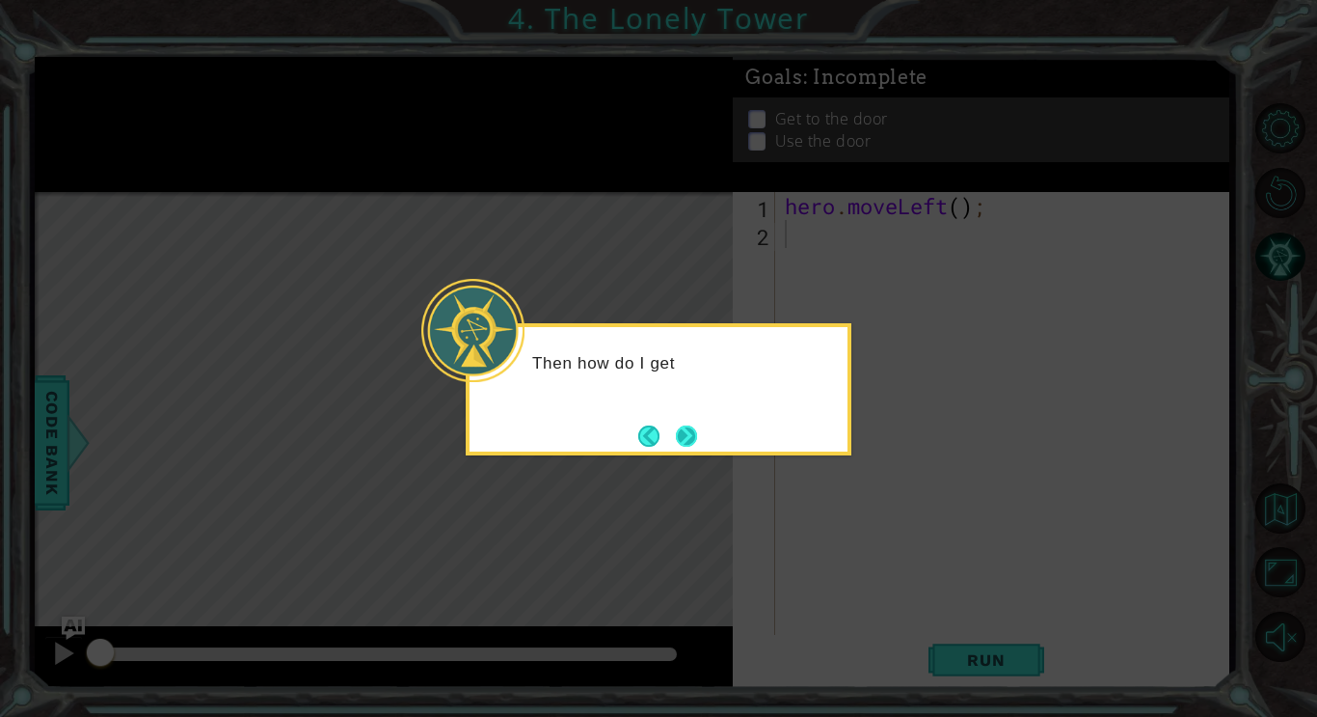
click at [693, 445] on button "Next" at bounding box center [686, 435] width 21 height 21
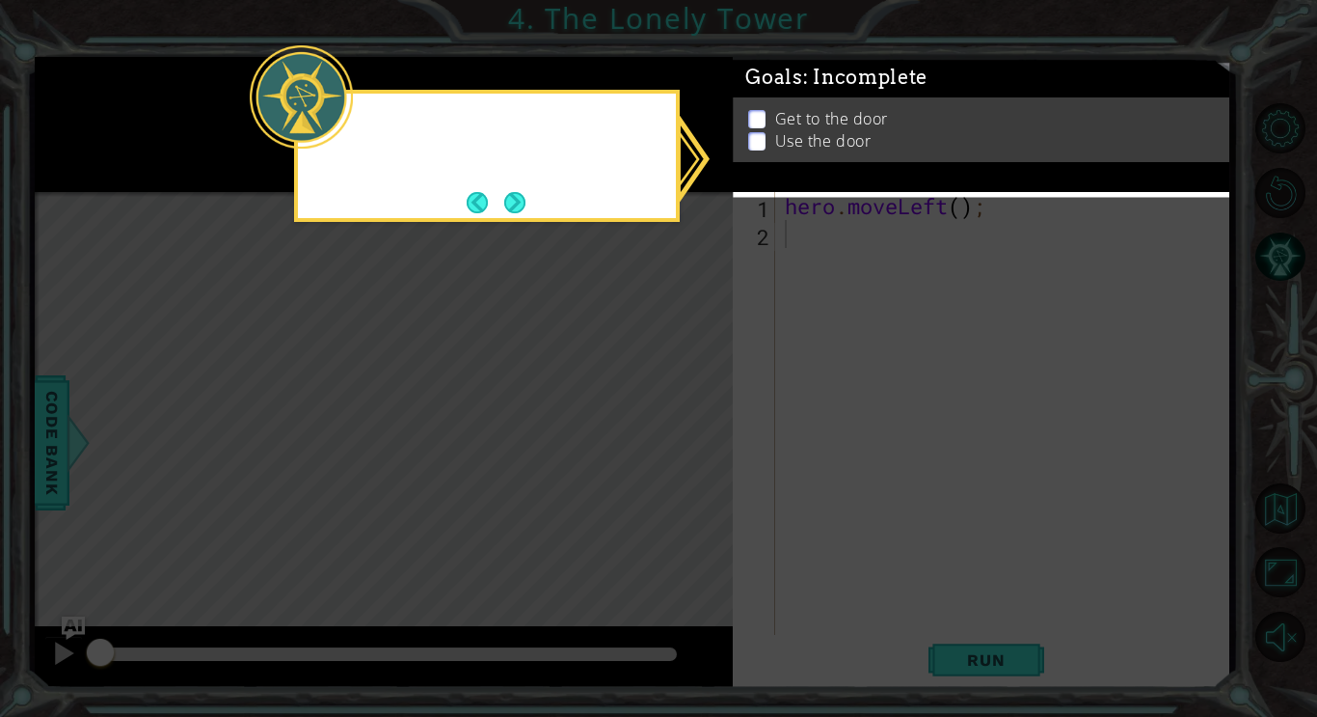
click at [693, 445] on icon at bounding box center [658, 358] width 1317 height 717
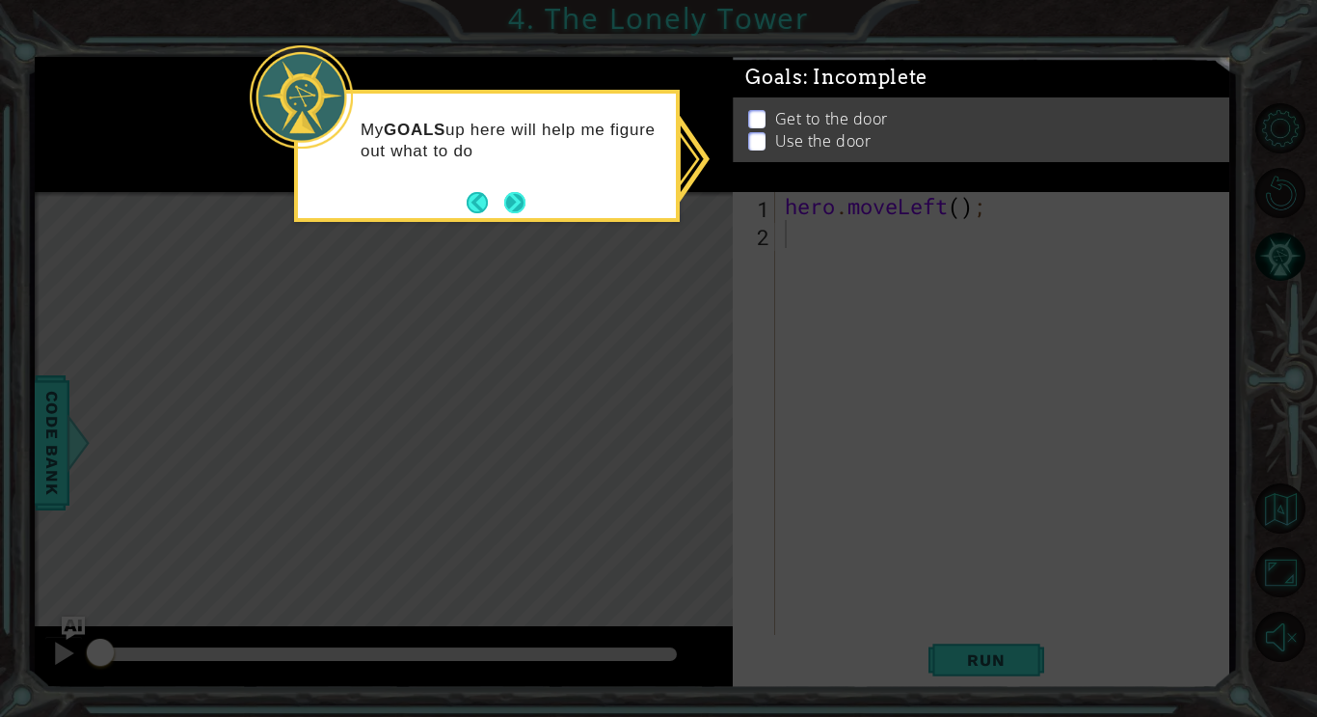
click at [516, 208] on button "Next" at bounding box center [514, 202] width 21 height 21
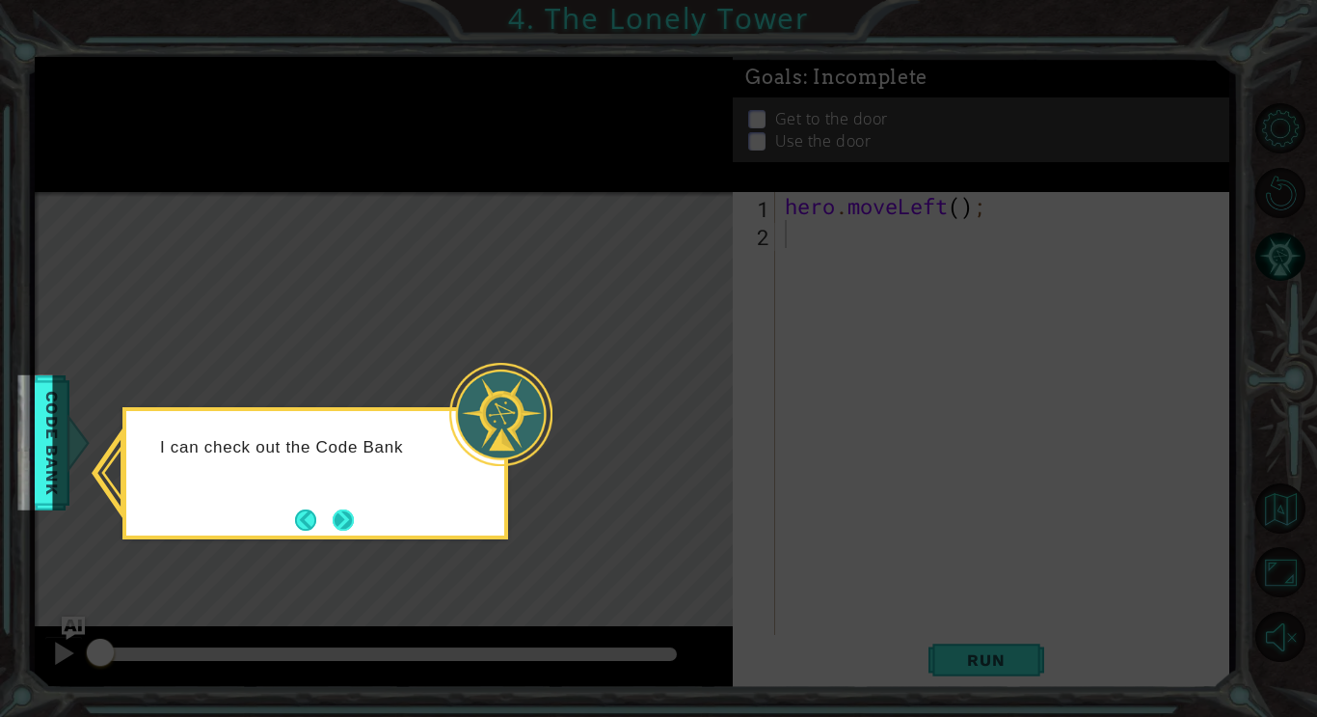
click at [354, 527] on button "Next" at bounding box center [343, 519] width 21 height 21
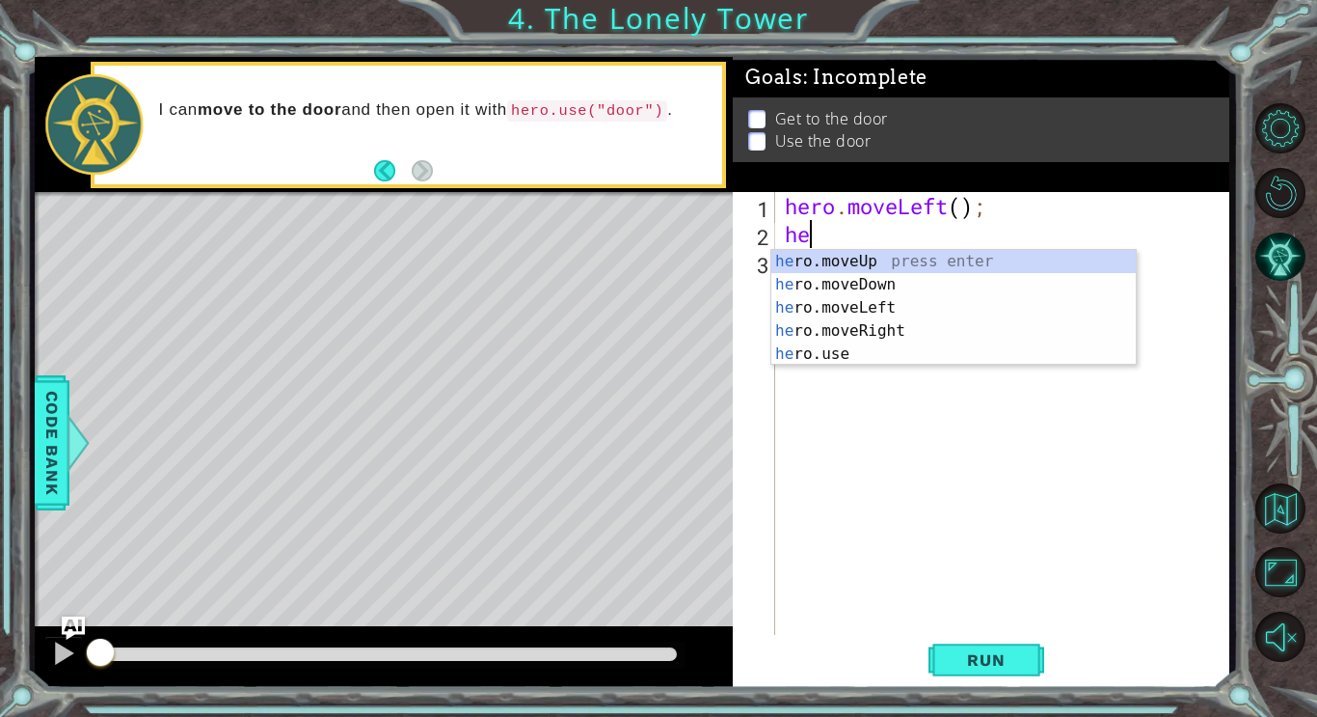
type textarea "her"
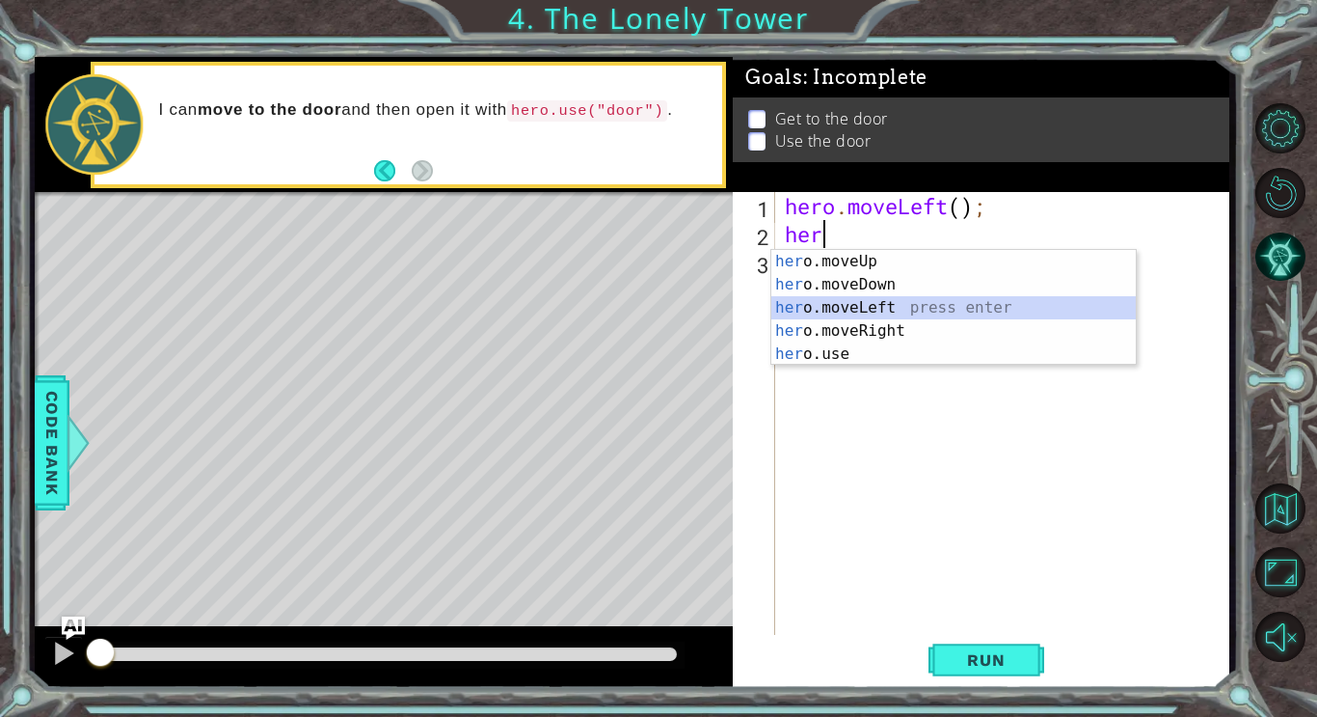
click at [889, 308] on div "her o.moveUp press enter her o.moveDown press enter her o.moveLeft press enter …" at bounding box center [953, 331] width 365 height 162
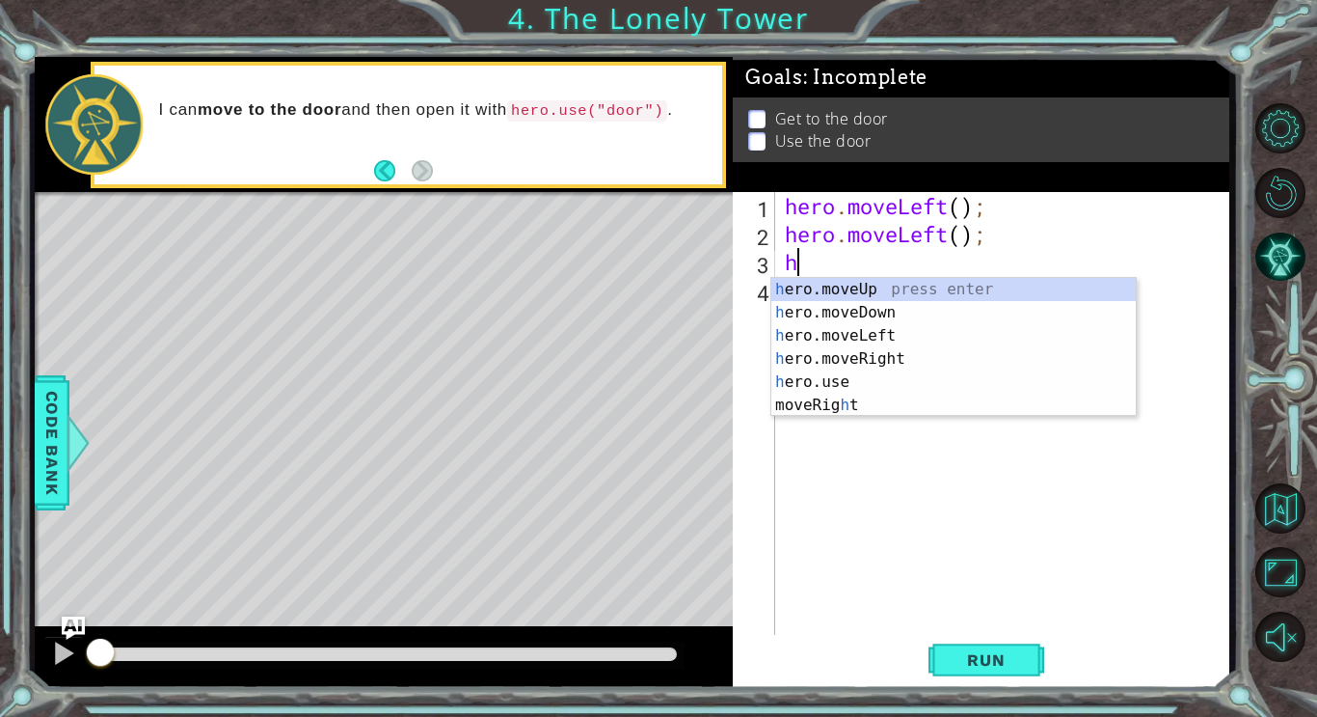
type textarea "he"
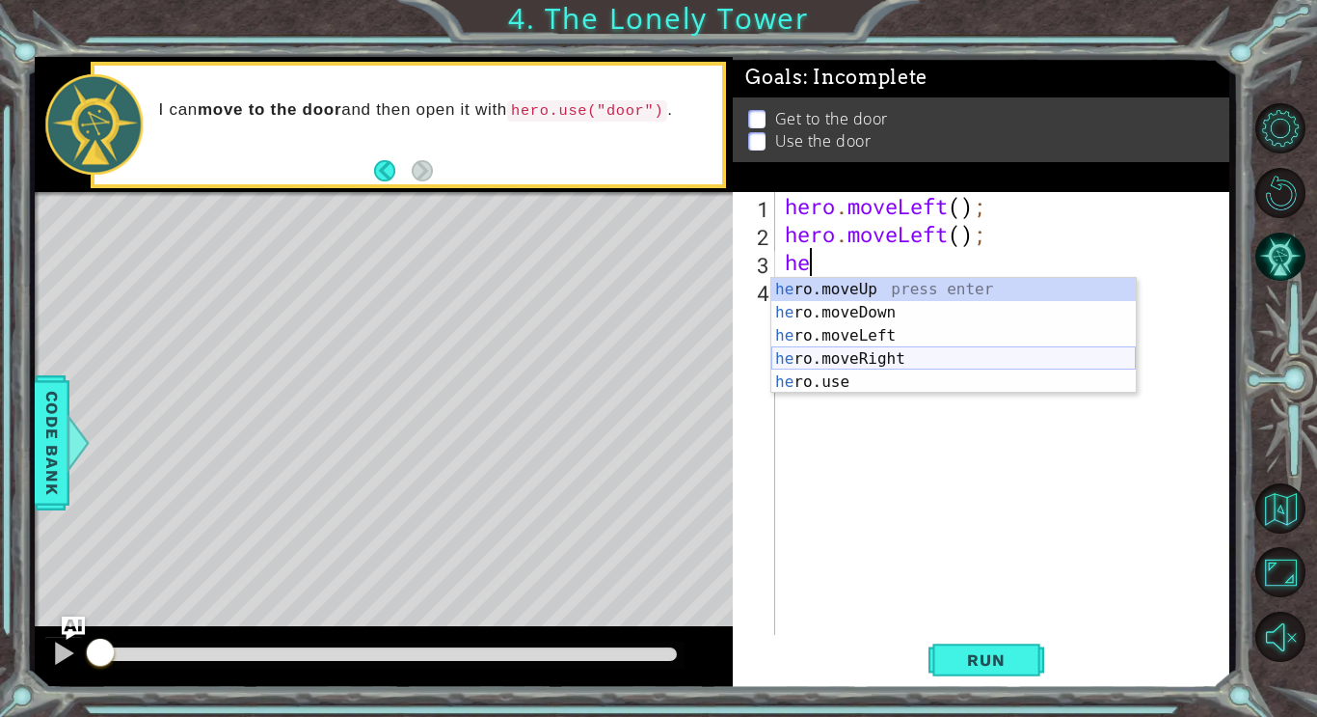
click at [890, 359] on div "he ro.moveUp press enter he ro.moveDown press enter he ro.moveLeft press enter …" at bounding box center [953, 359] width 365 height 162
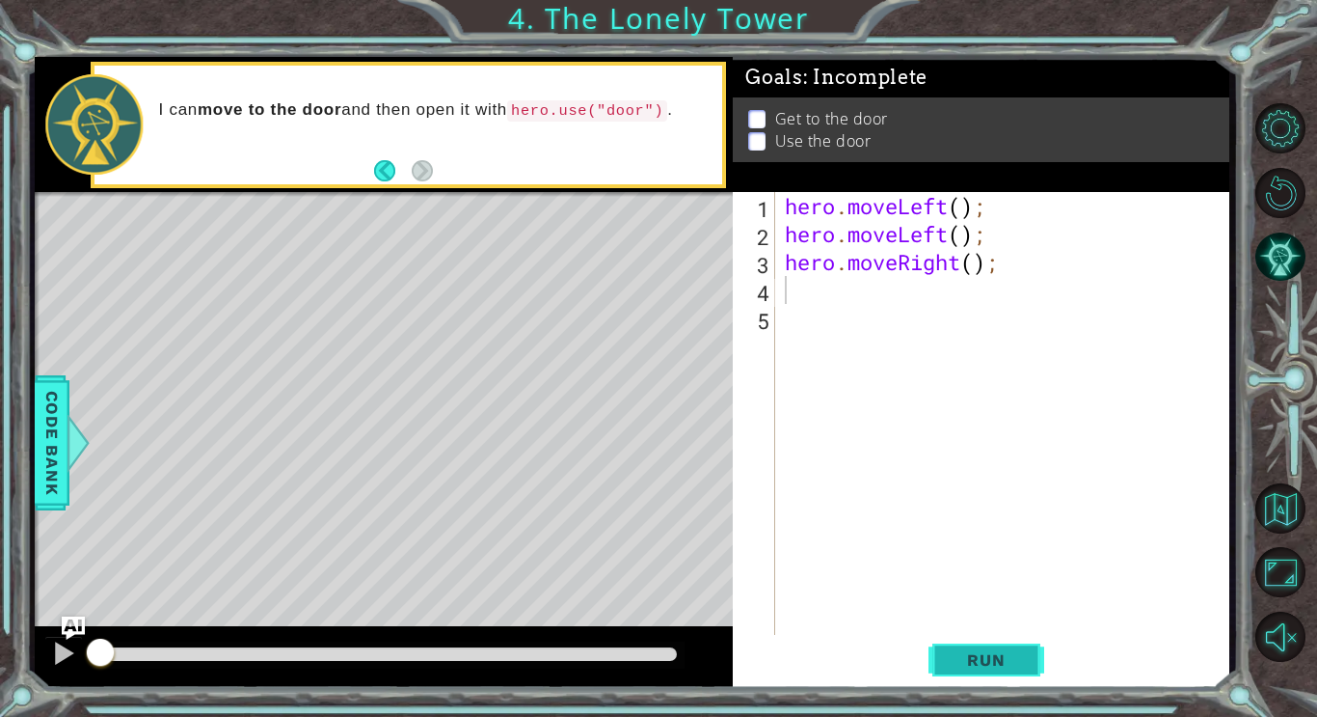
click at [1007, 648] on button "Run" at bounding box center [987, 659] width 116 height 49
